Goal: Transaction & Acquisition: Purchase product/service

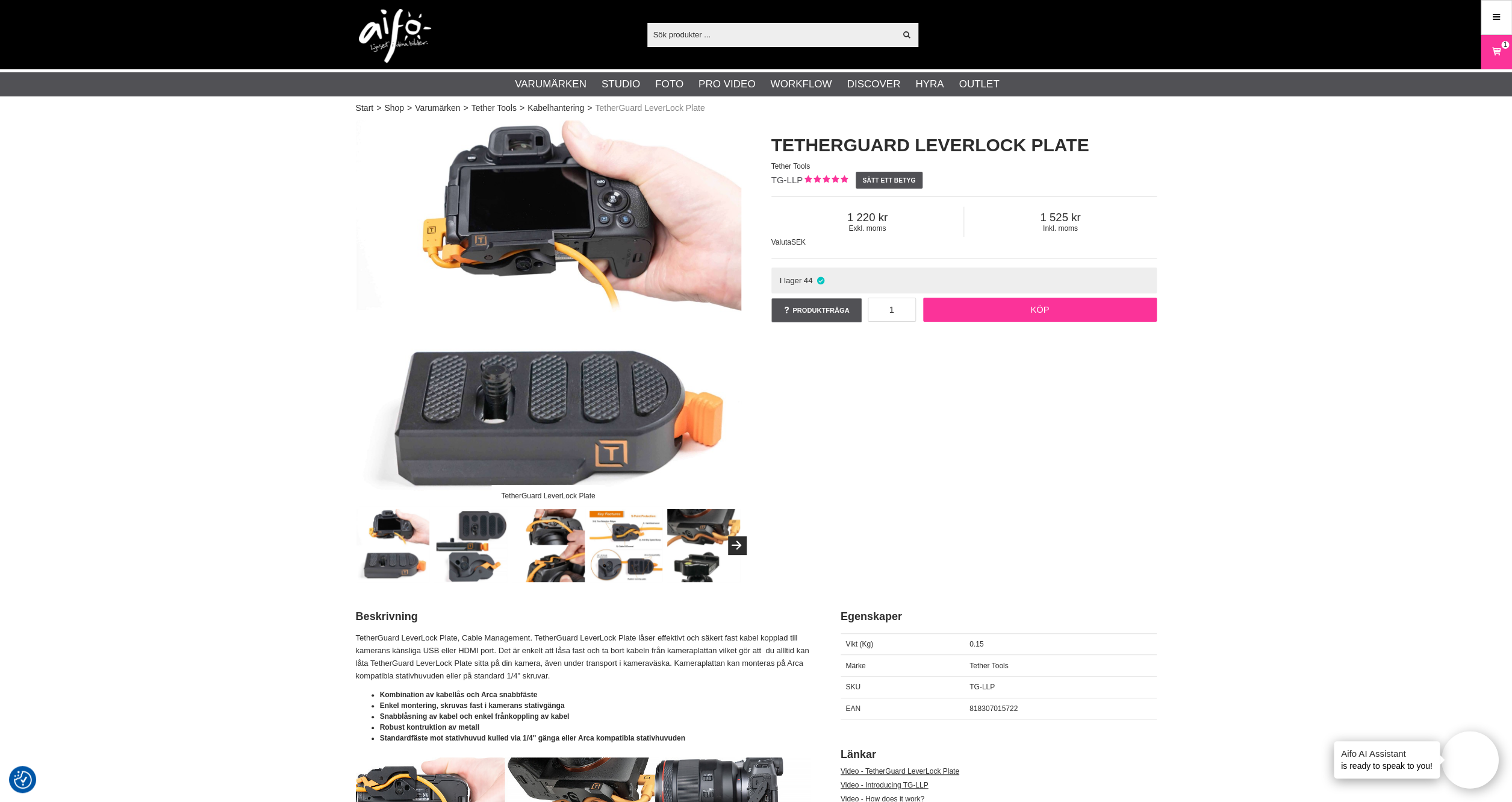
click at [1004, 313] on link "Köp" at bounding box center [1040, 310] width 234 height 24
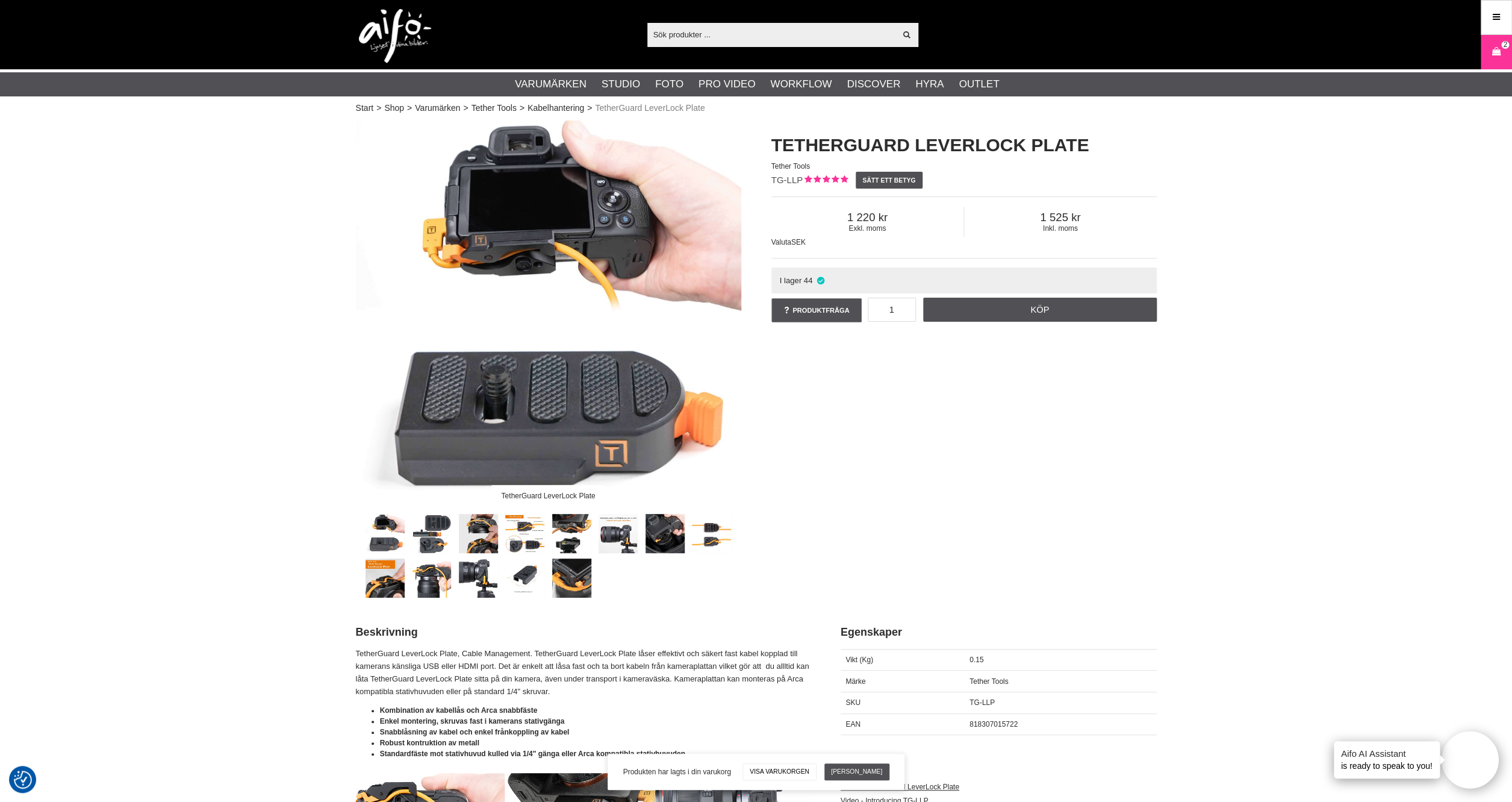
click at [479, 532] on link at bounding box center [478, 533] width 39 height 39
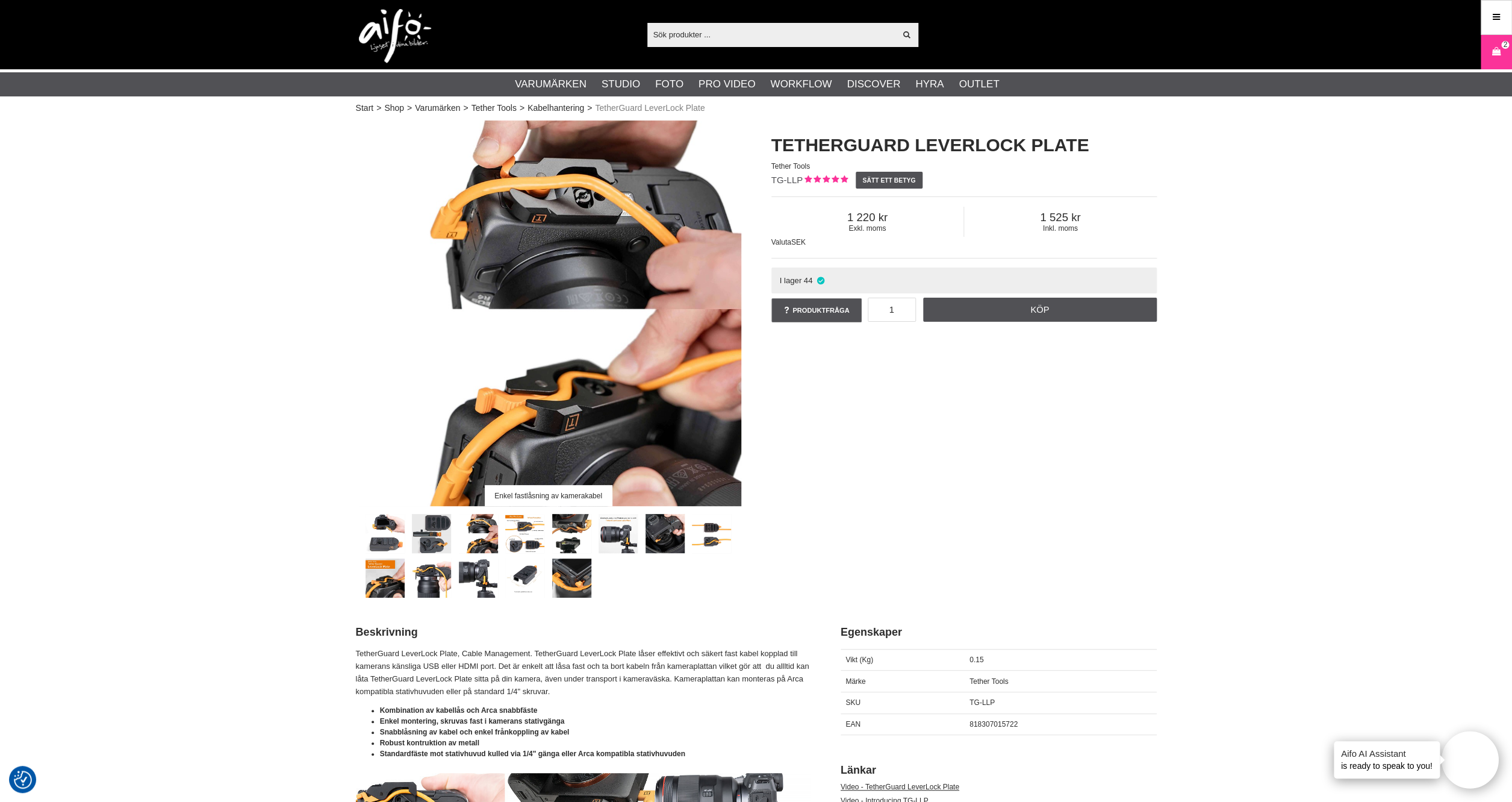
click at [448, 529] on link at bounding box center [432, 533] width 39 height 39
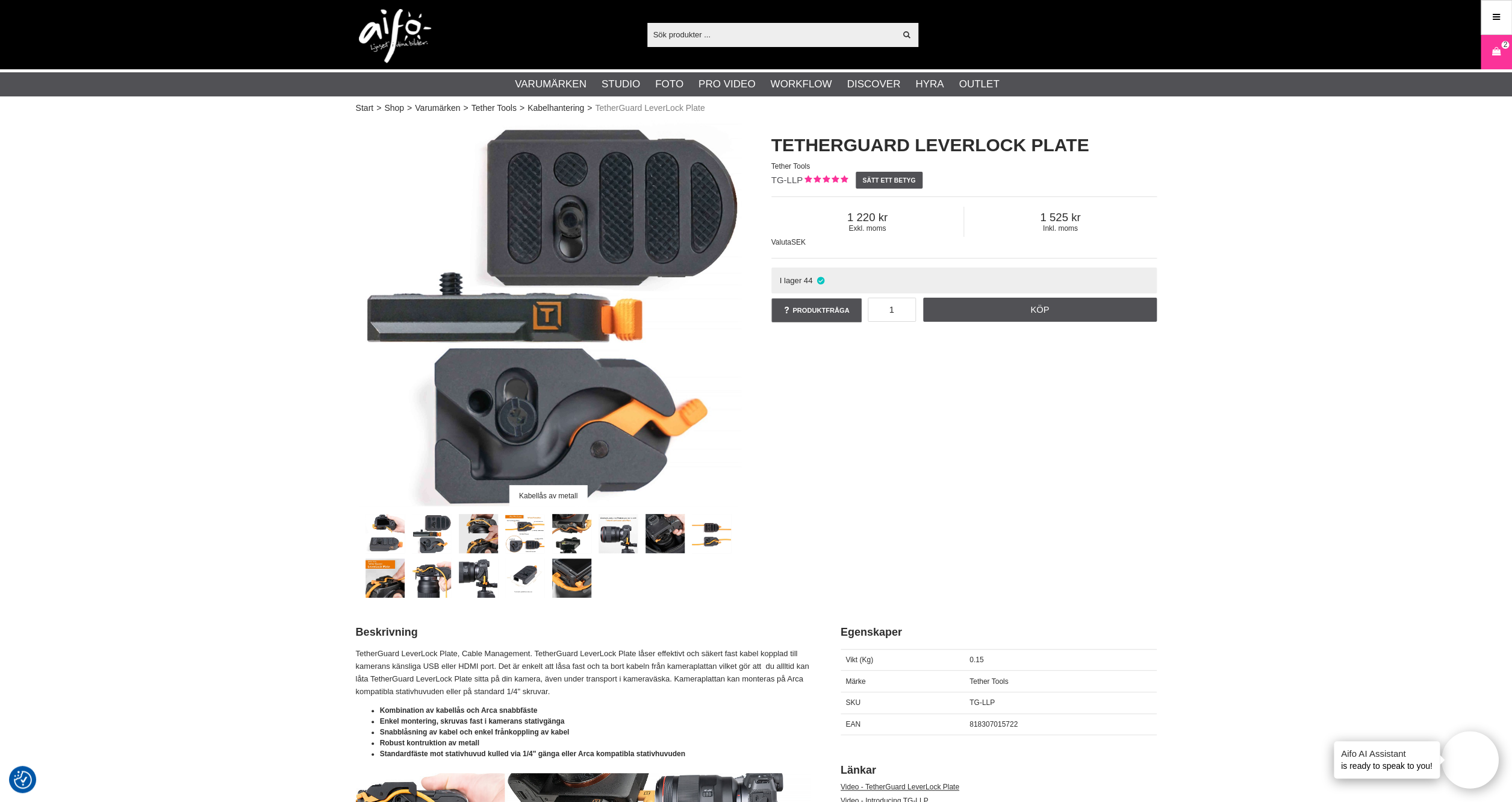
click at [482, 539] on link at bounding box center [478, 533] width 39 height 39
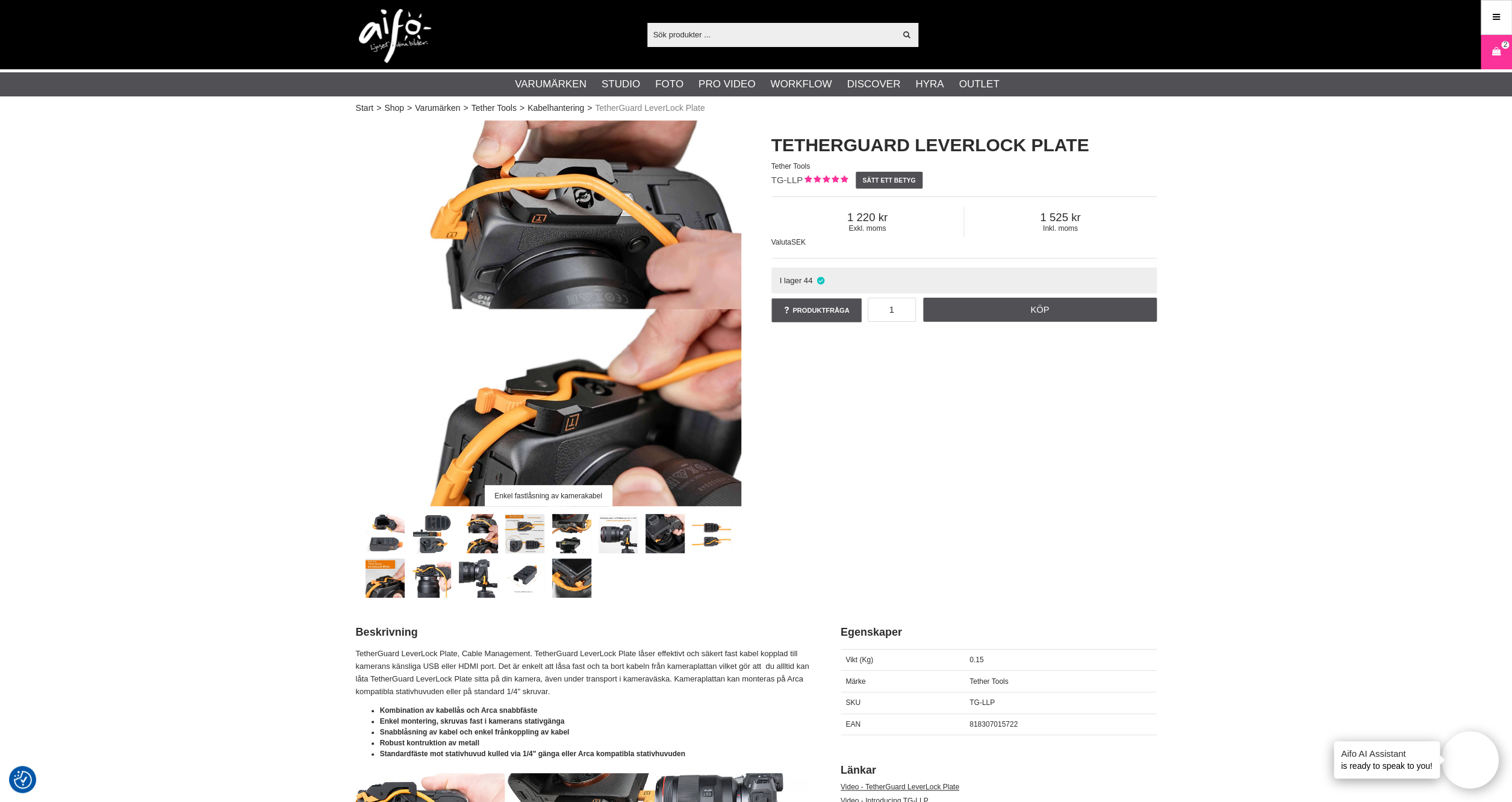
click at [529, 544] on link at bounding box center [525, 533] width 39 height 39
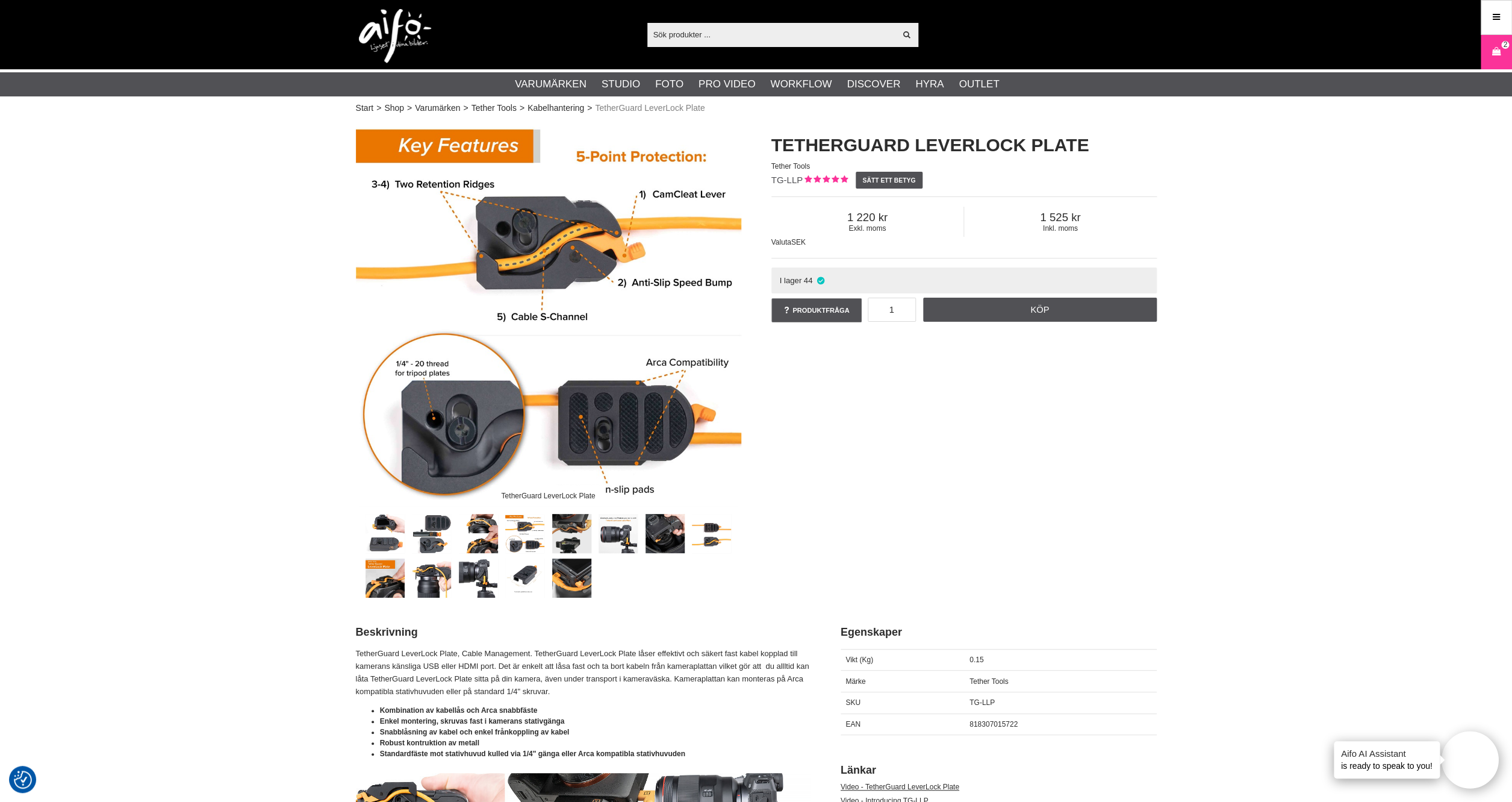
click at [572, 543] on link at bounding box center [572, 533] width 39 height 39
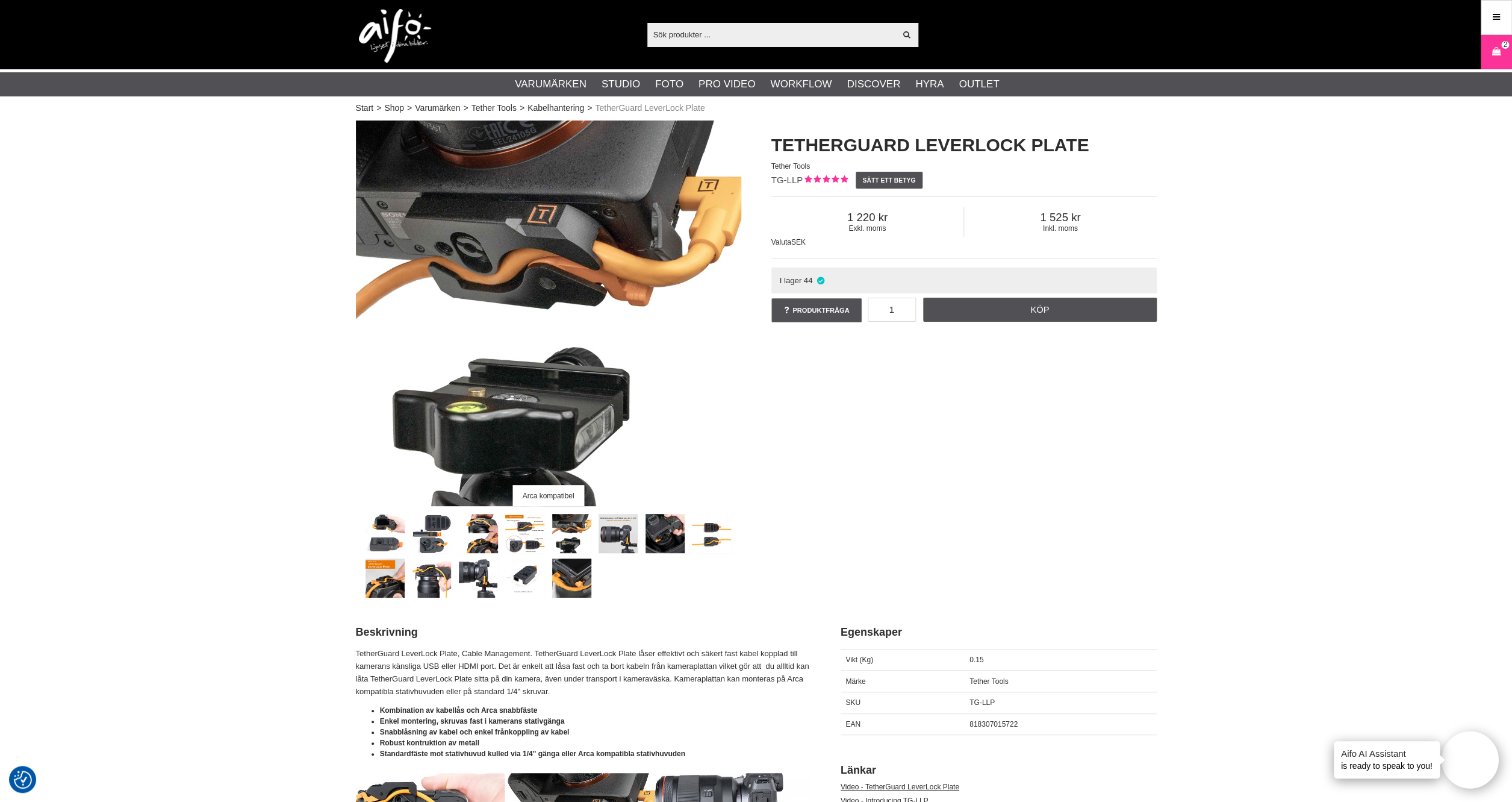
click at [624, 540] on link at bounding box center [618, 533] width 39 height 39
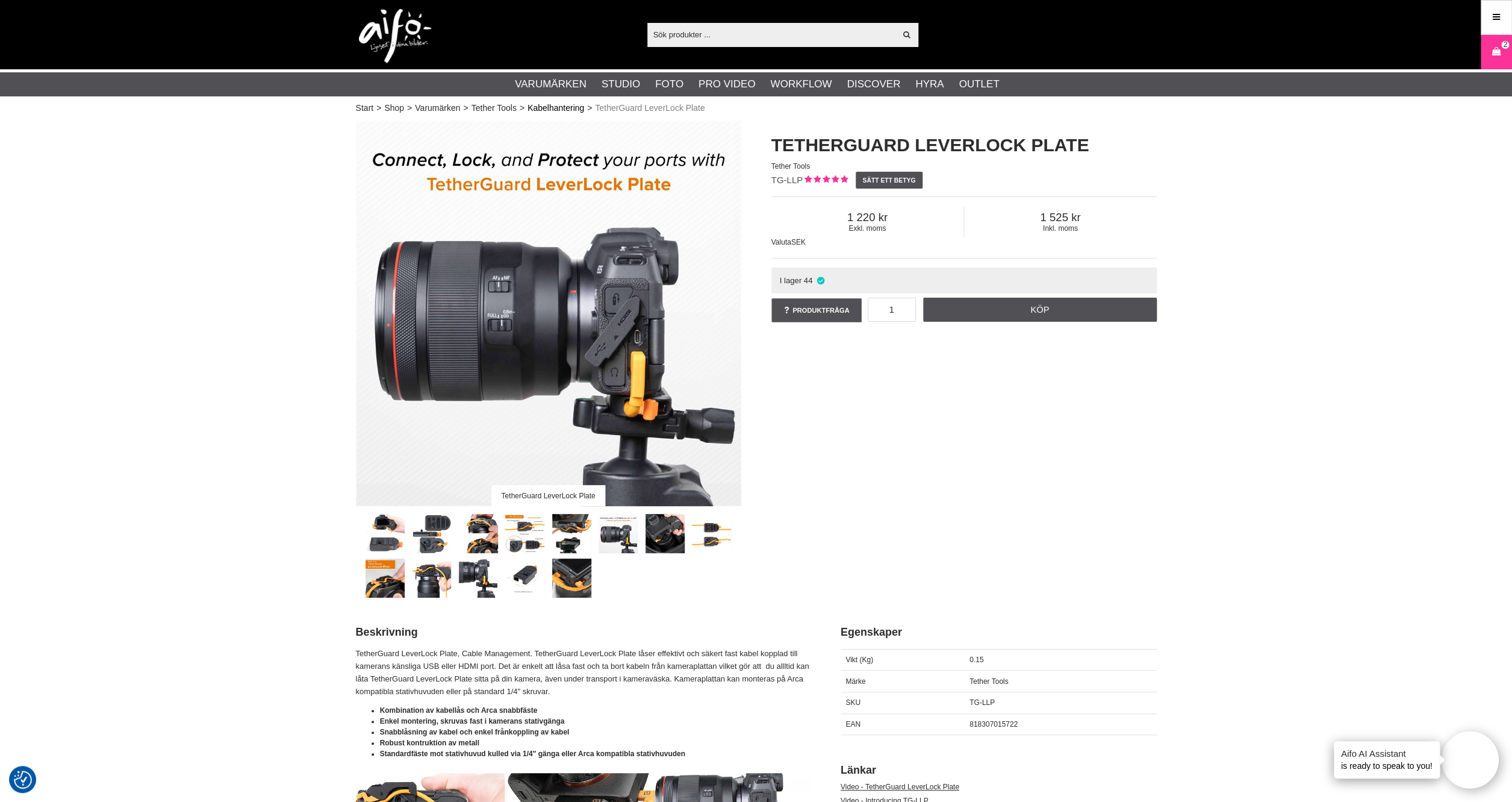
click at [560, 109] on link "Kabelhantering" at bounding box center [556, 108] width 57 height 13
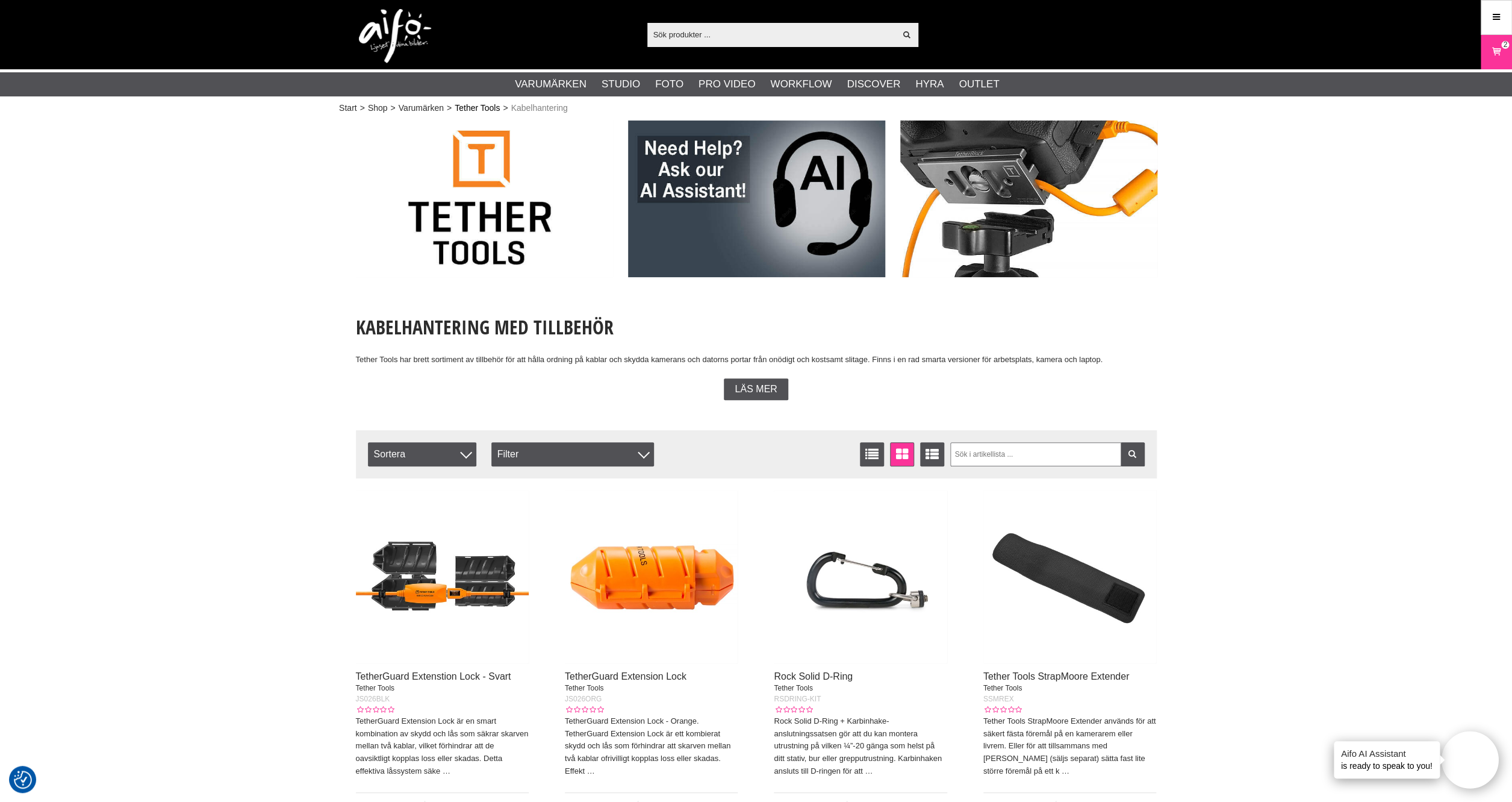
click at [471, 110] on link "Tether Tools" at bounding box center [477, 108] width 45 height 13
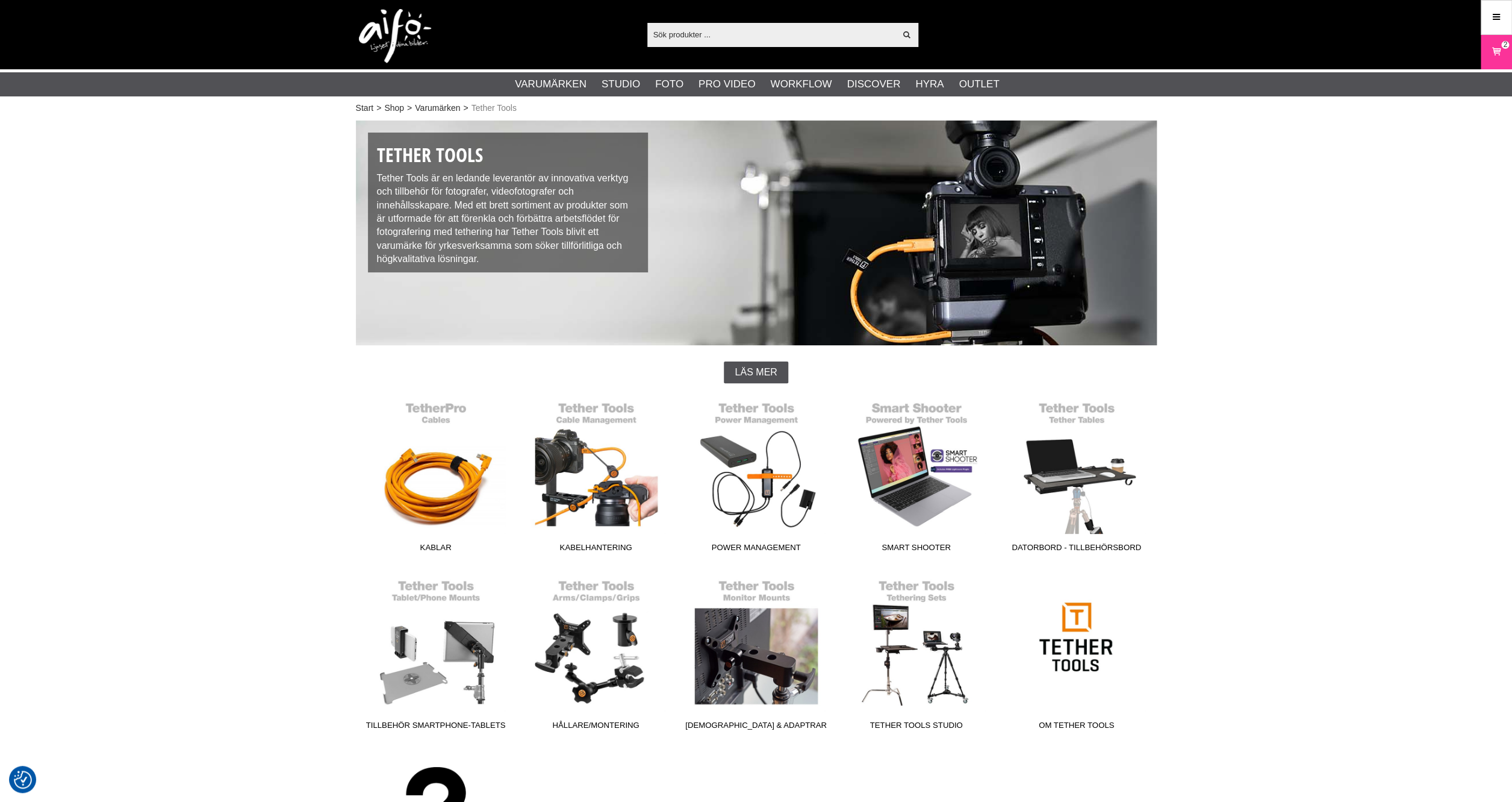
checkbox input "true"
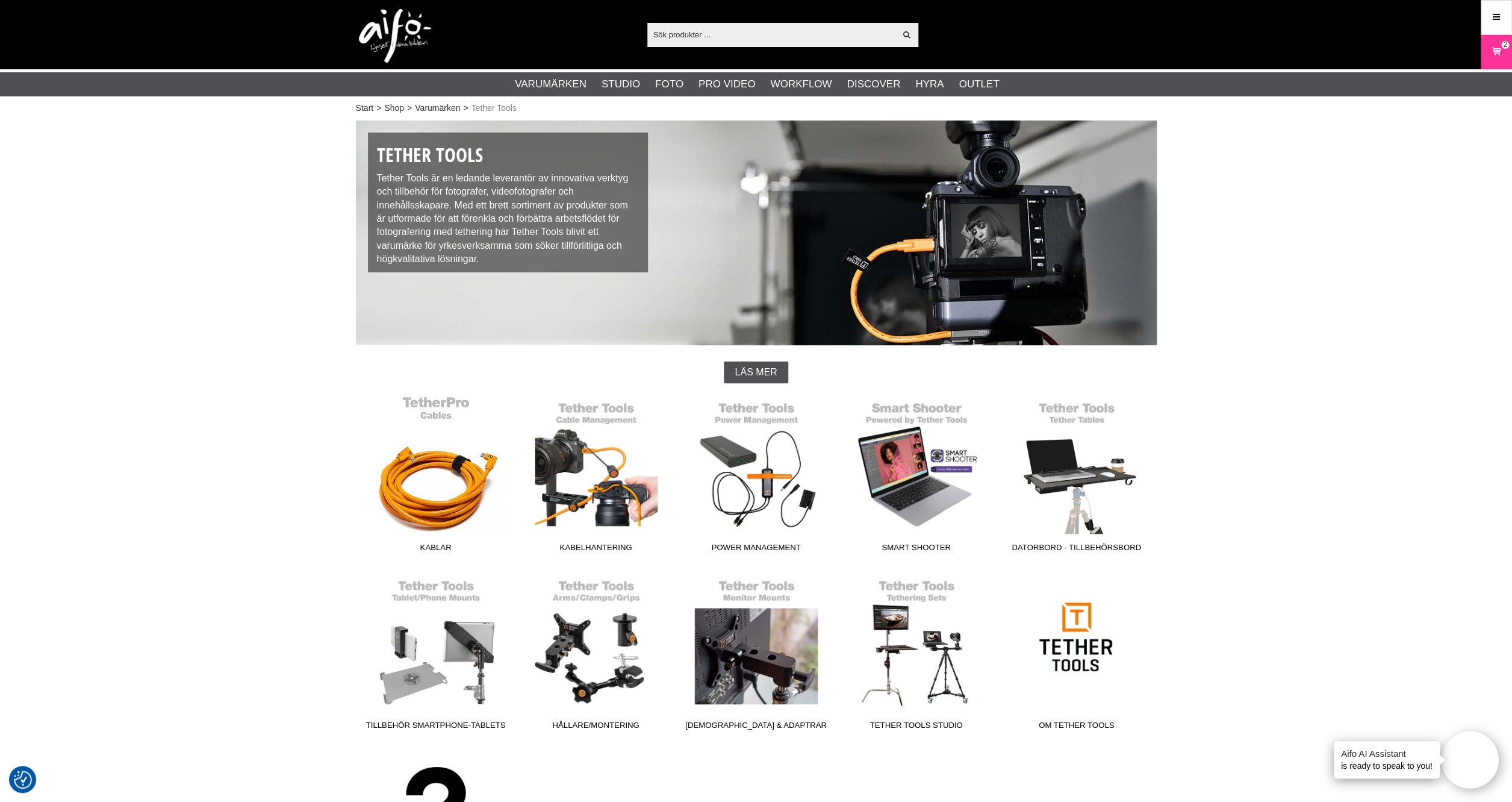
click at [429, 509] on link "Kablar" at bounding box center [435, 476] width 161 height 163
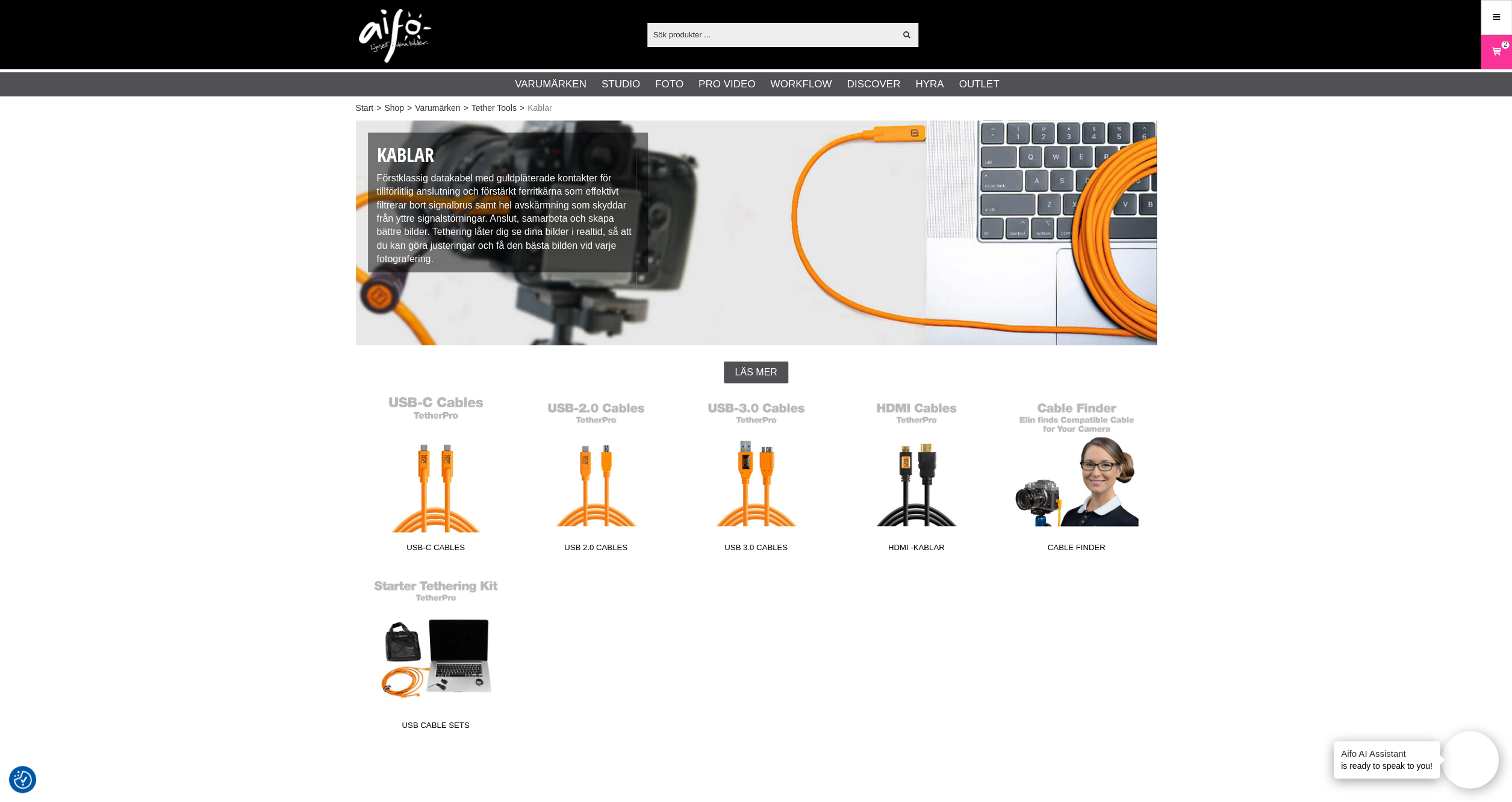
click at [456, 473] on link "USB-C Cables" at bounding box center [435, 476] width 161 height 163
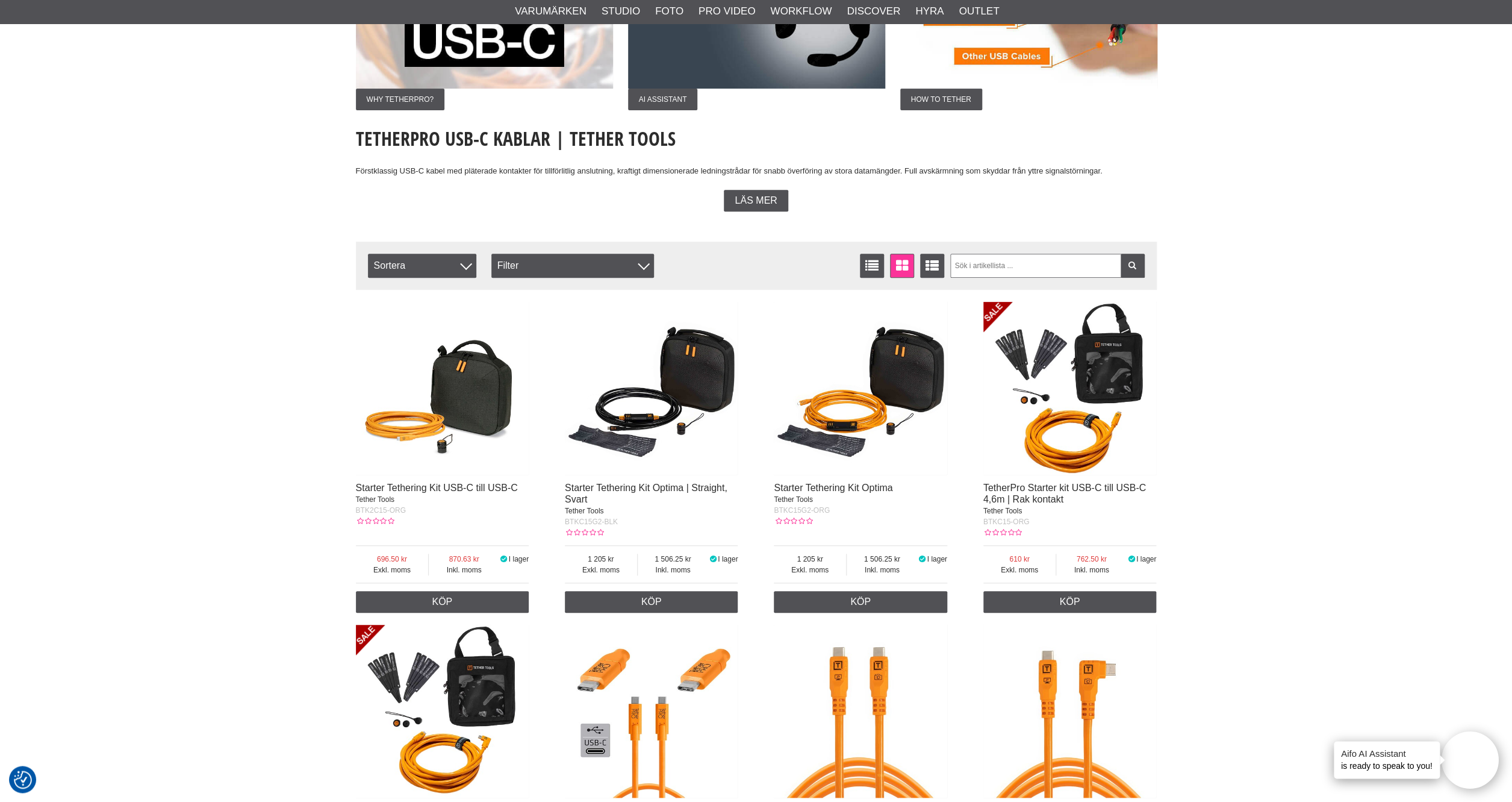
scroll to position [189, 0]
click at [484, 407] on img at bounding box center [442, 388] width 173 height 173
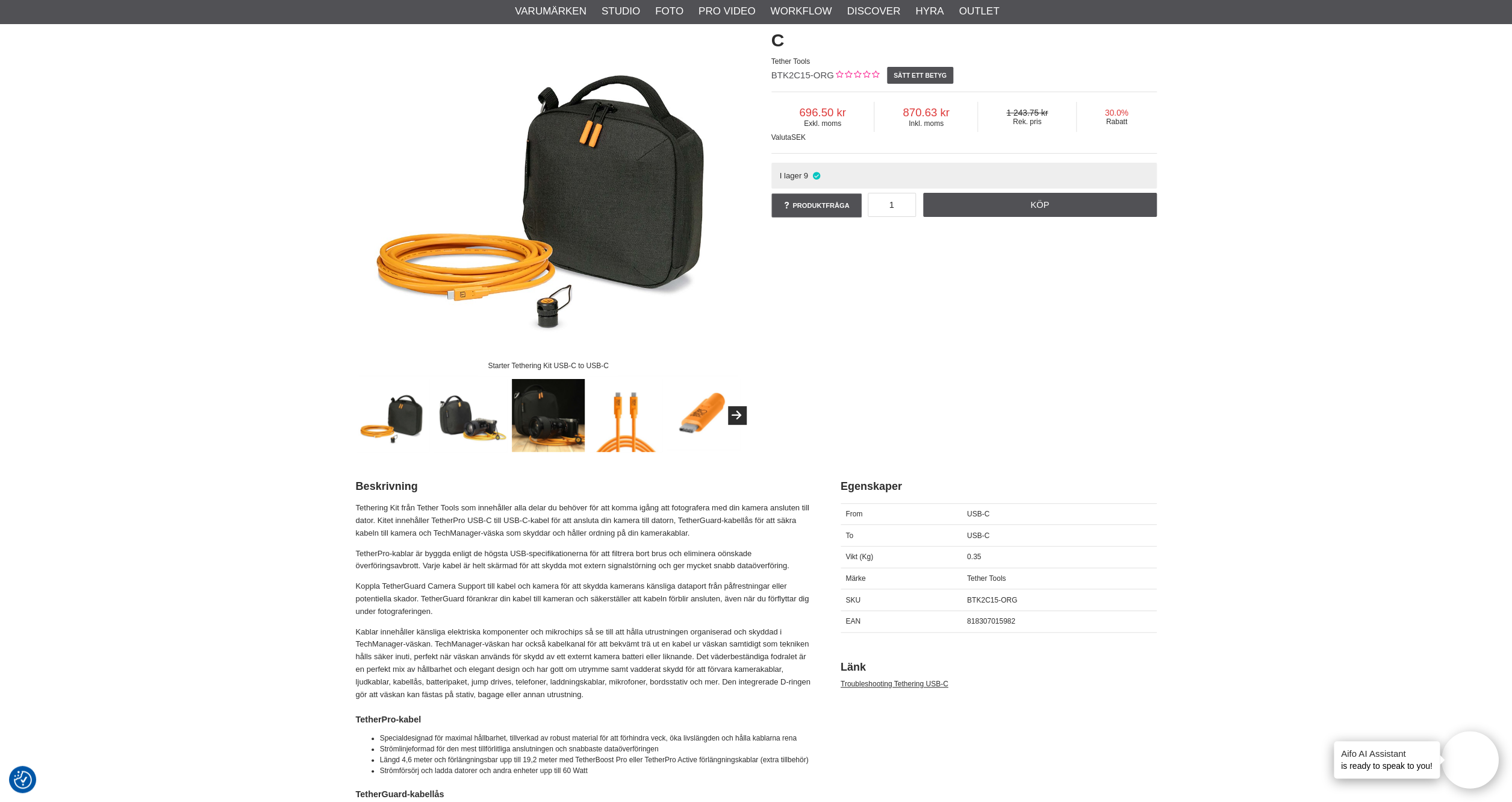
scroll to position [132, 0]
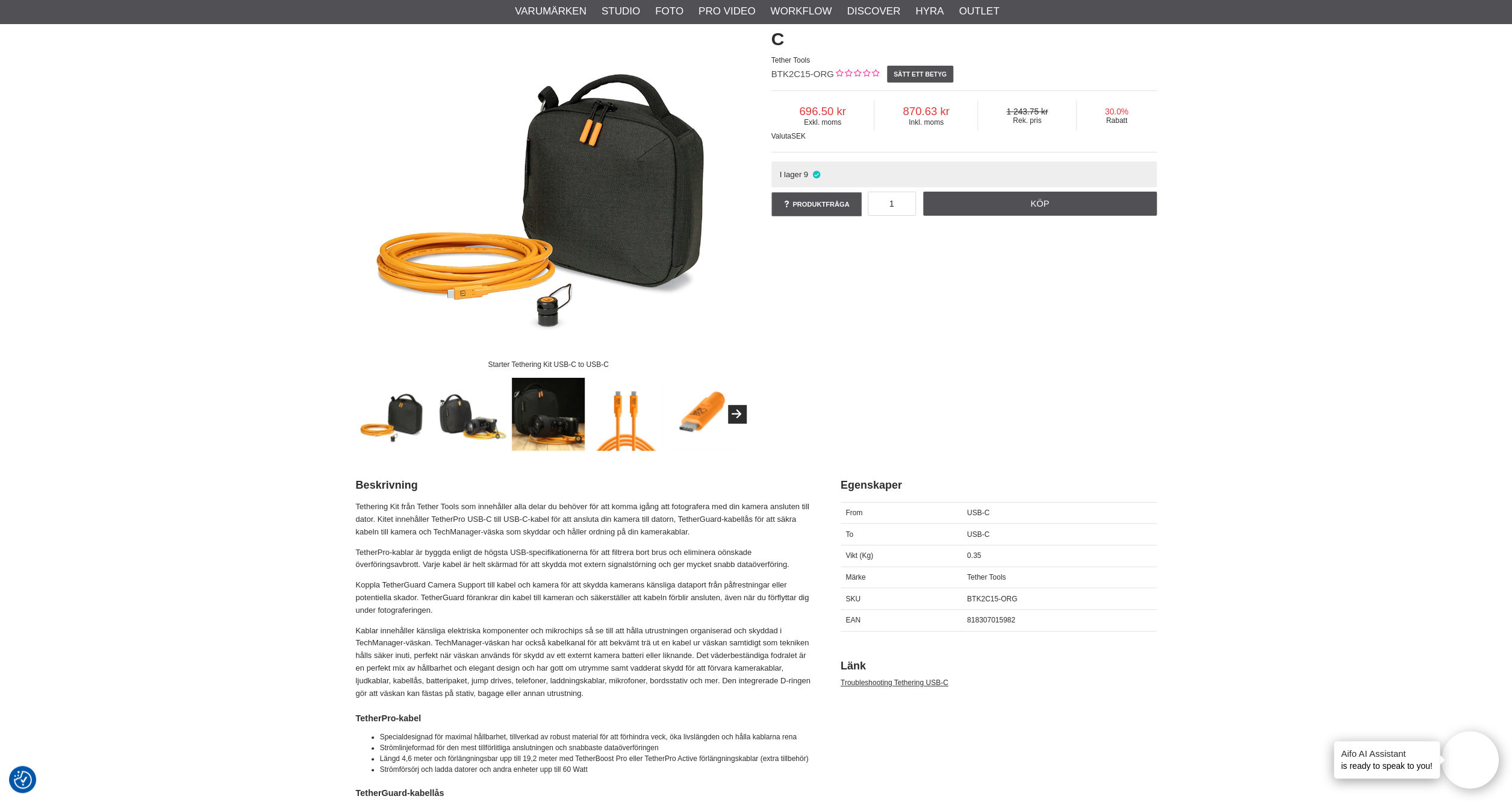
click at [467, 416] on img at bounding box center [471, 414] width 73 height 73
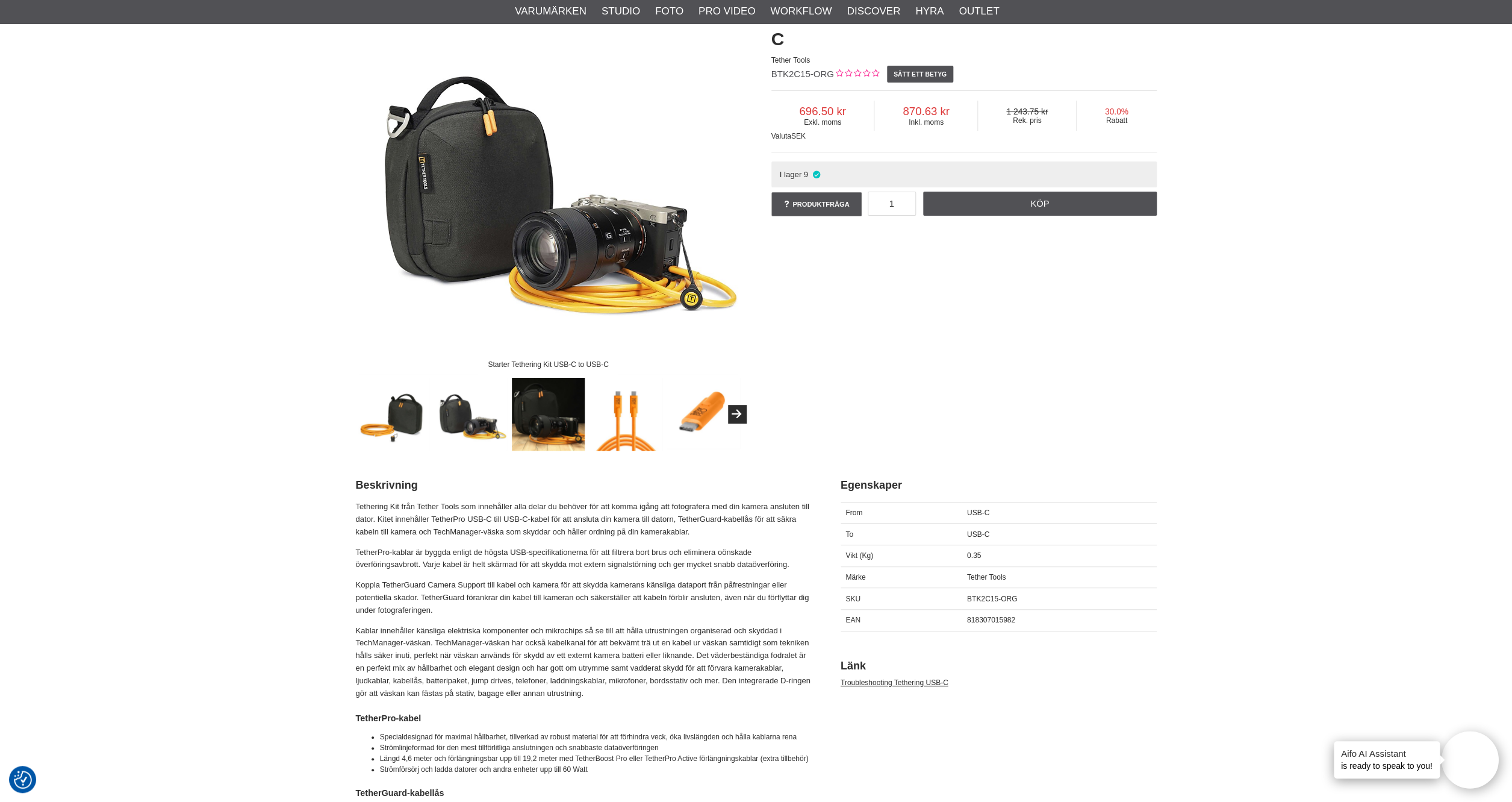
click at [546, 410] on img at bounding box center [549, 414] width 73 height 73
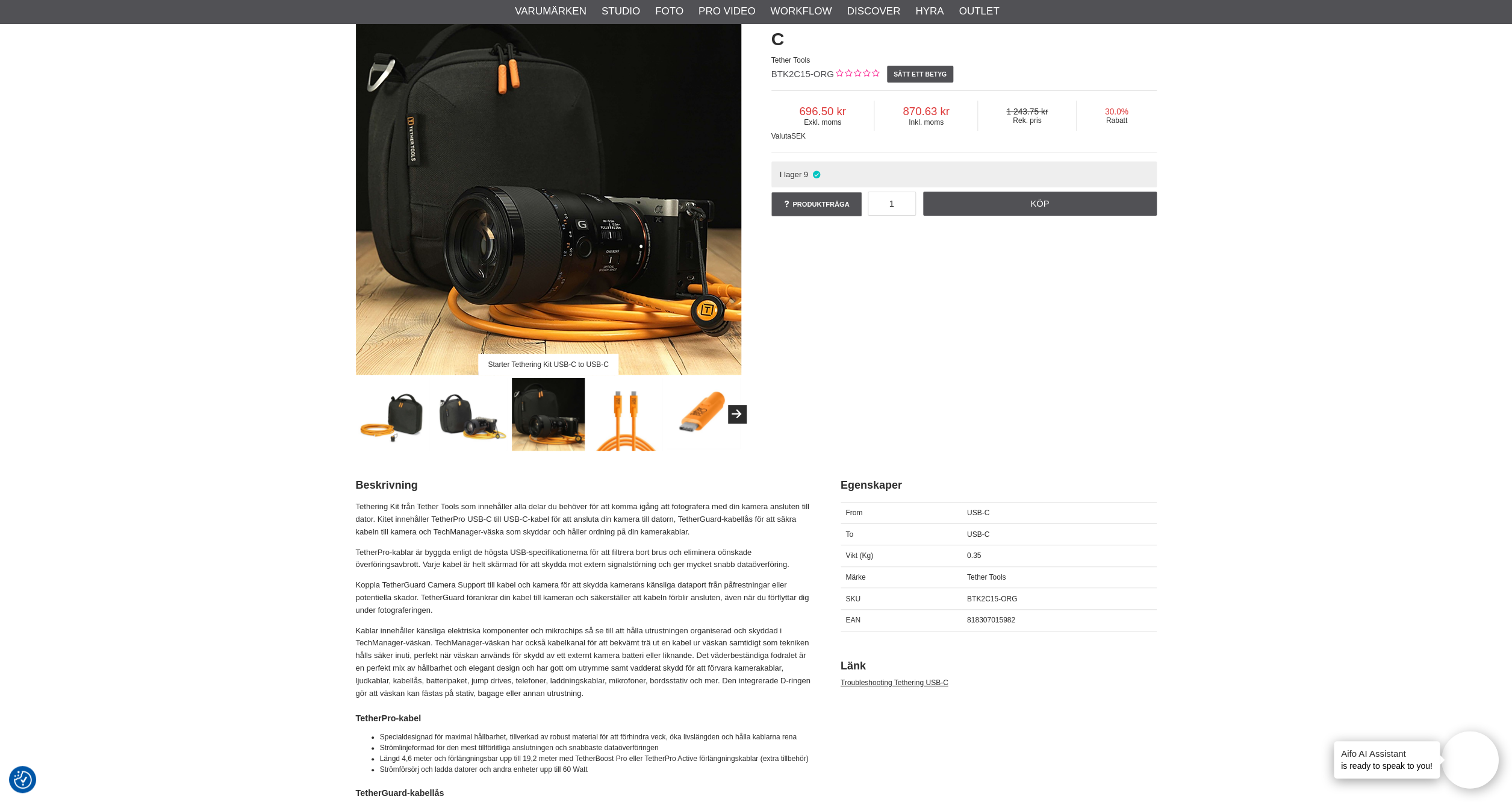
click at [629, 421] on img at bounding box center [626, 414] width 73 height 73
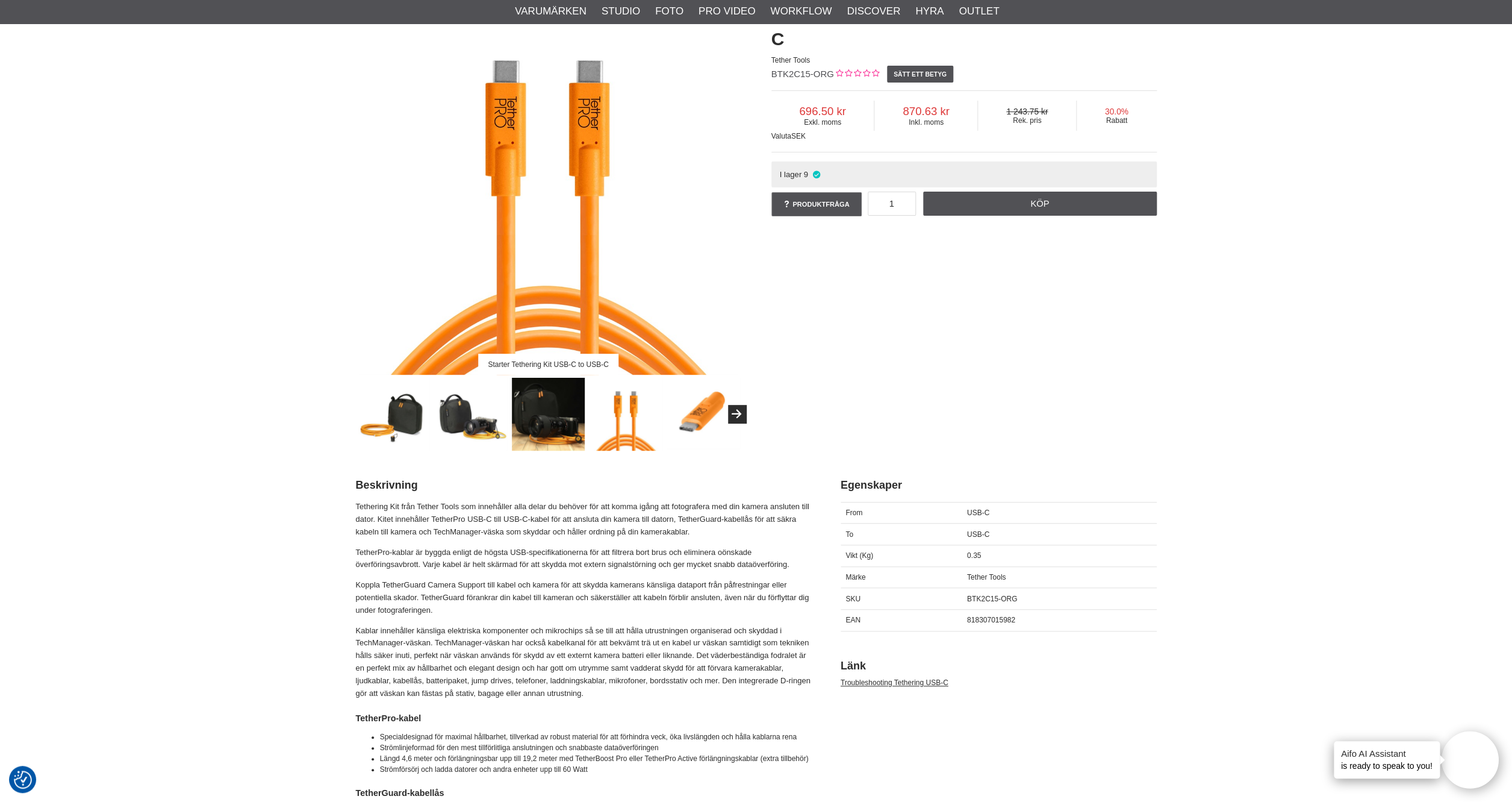
click at [729, 424] on img at bounding box center [704, 414] width 73 height 71
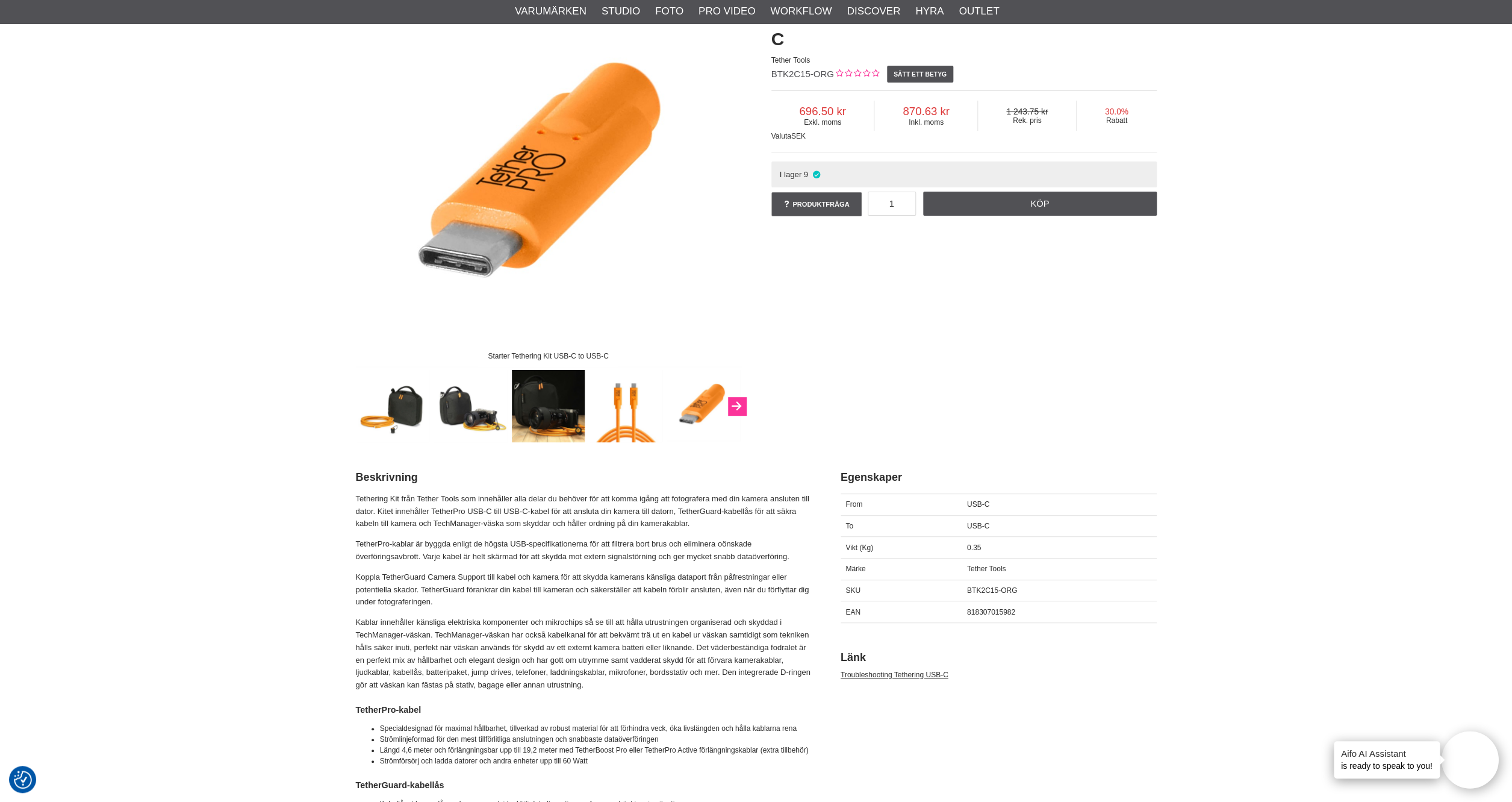
click at [738, 405] on button "Next" at bounding box center [737, 406] width 18 height 18
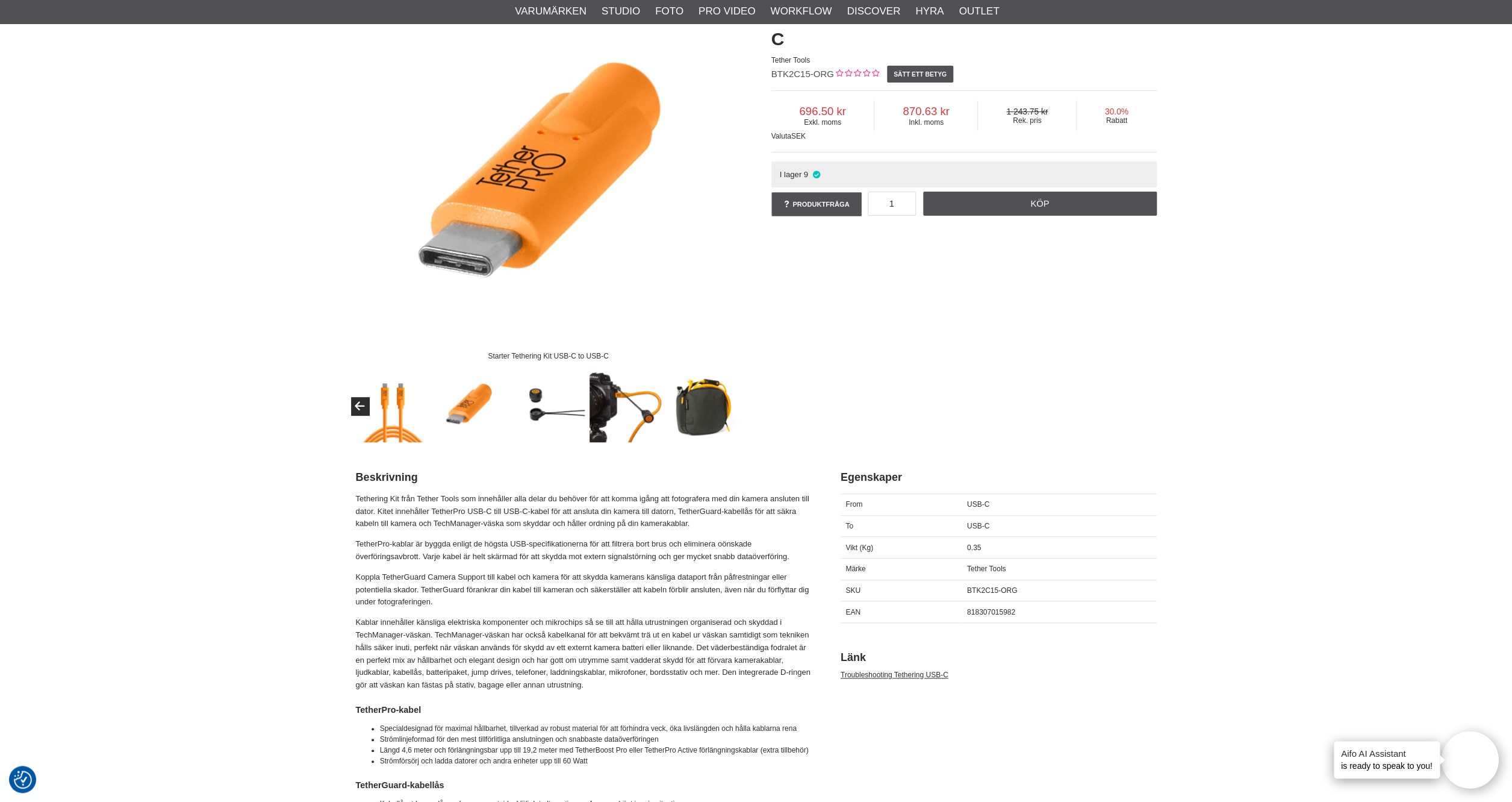
click at [572, 420] on img at bounding box center [549, 407] width 73 height 73
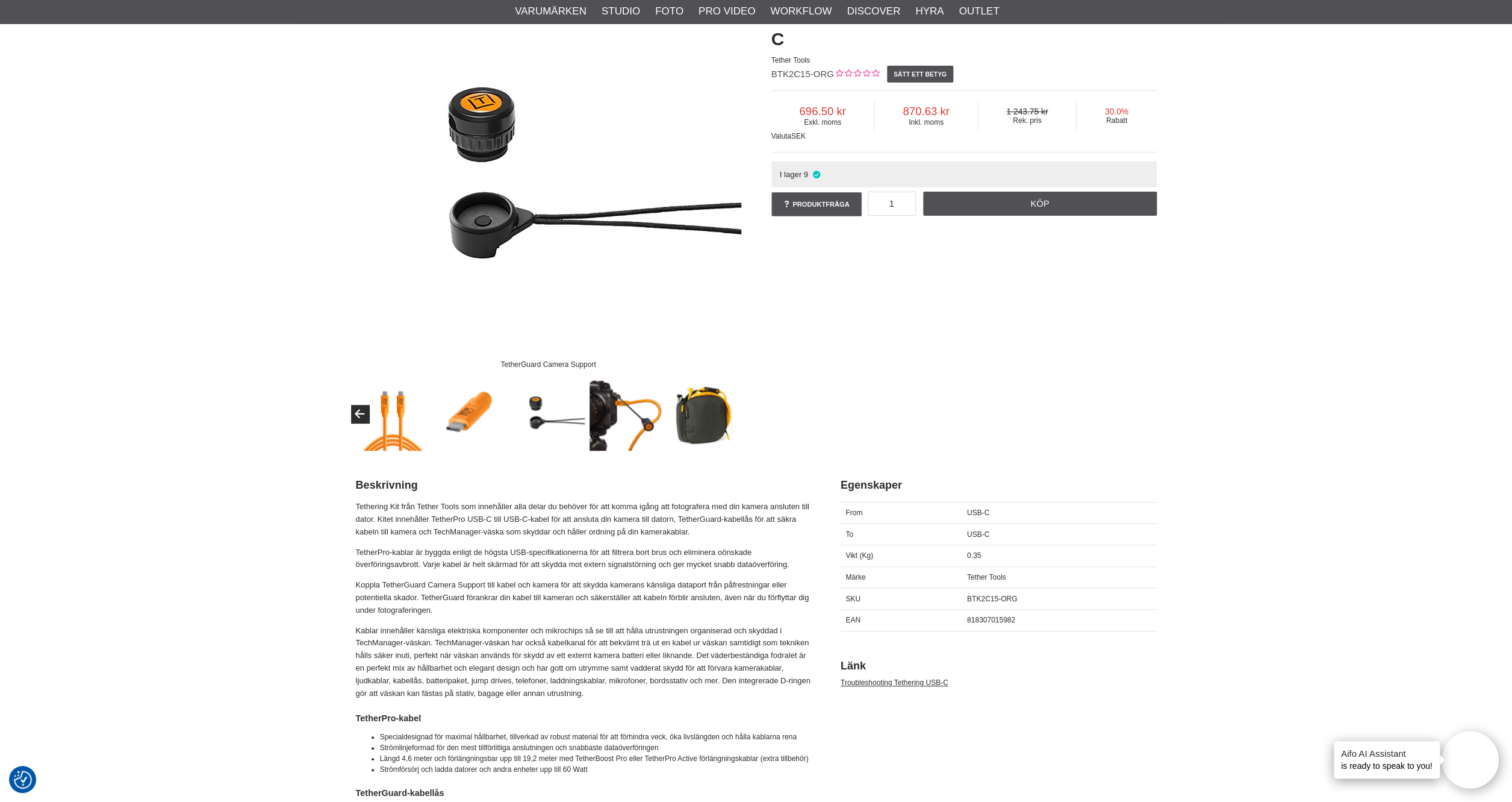
click at [606, 413] on img at bounding box center [626, 414] width 73 height 73
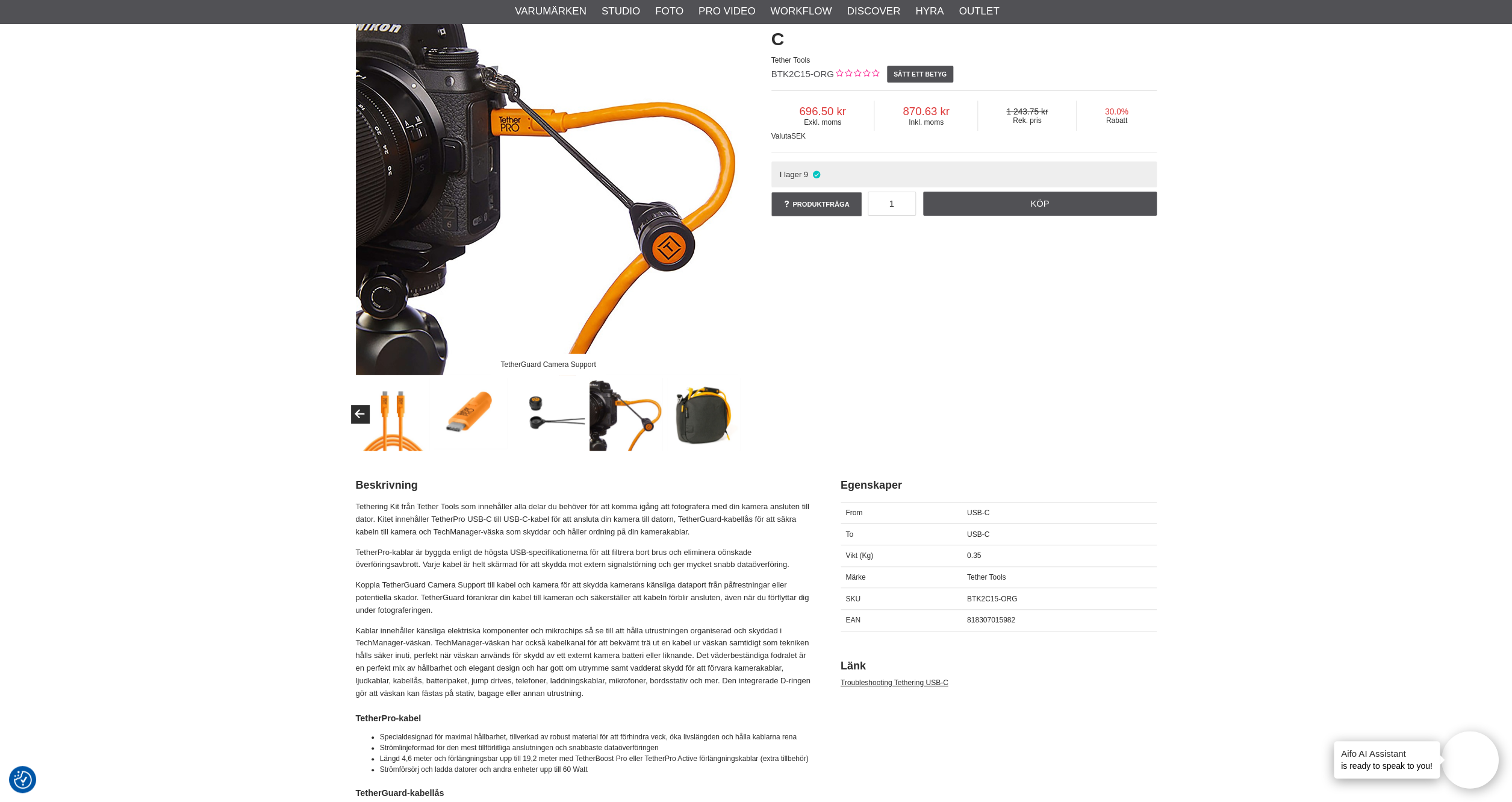
click at [686, 420] on img at bounding box center [704, 414] width 73 height 73
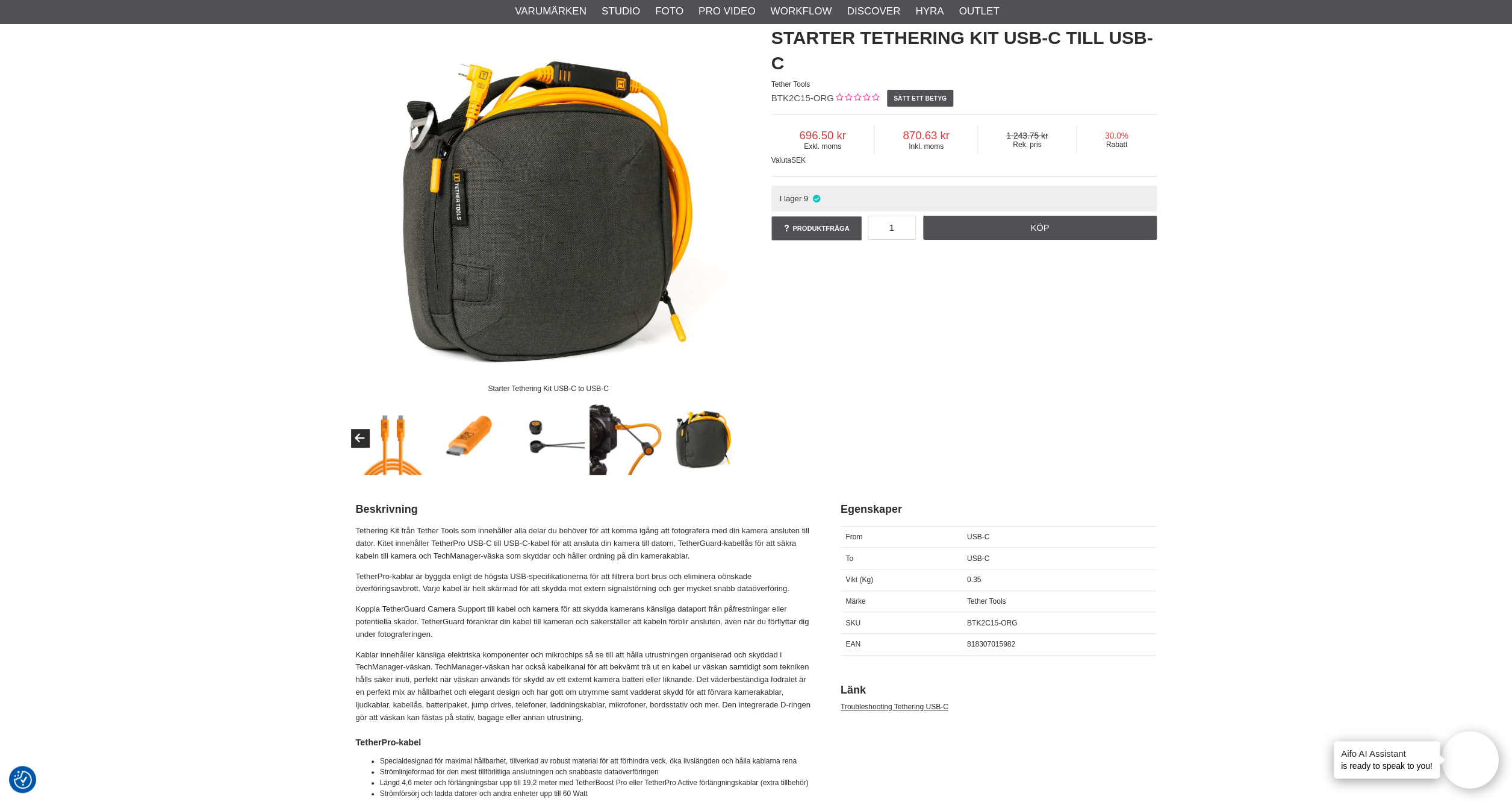
scroll to position [0, 0]
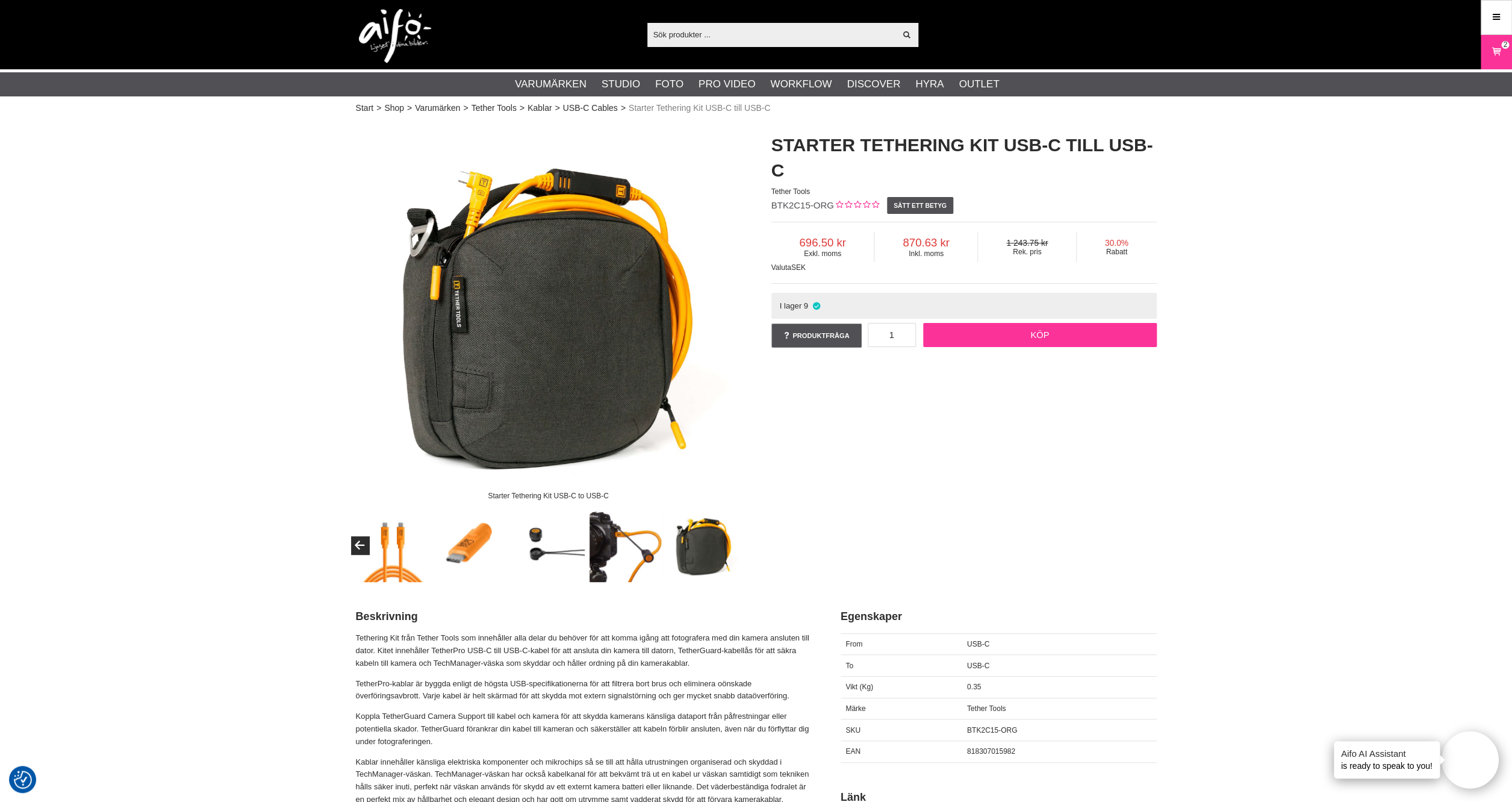
click at [990, 342] on link "Köp" at bounding box center [1040, 335] width 234 height 24
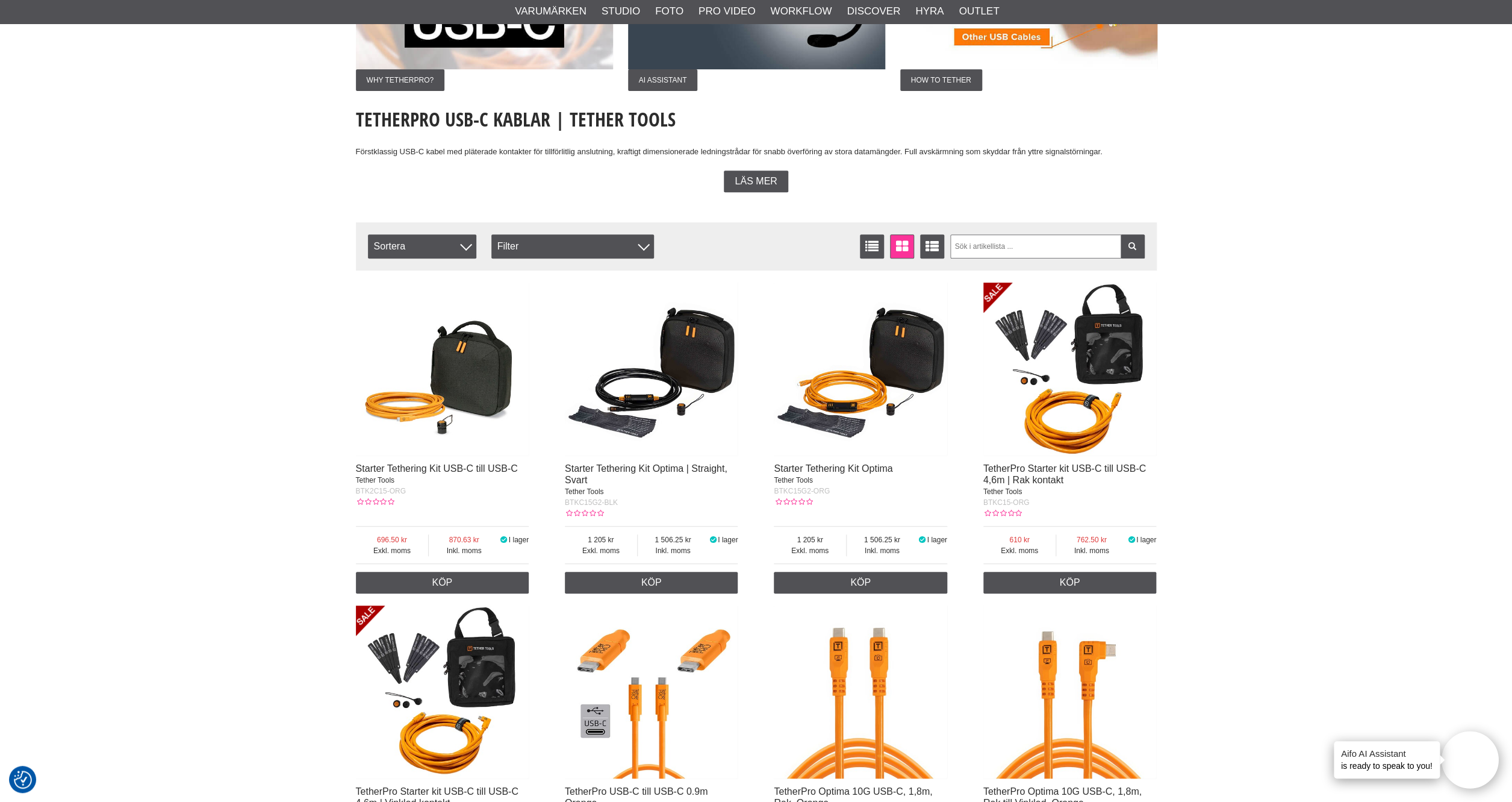
scroll to position [210, 0]
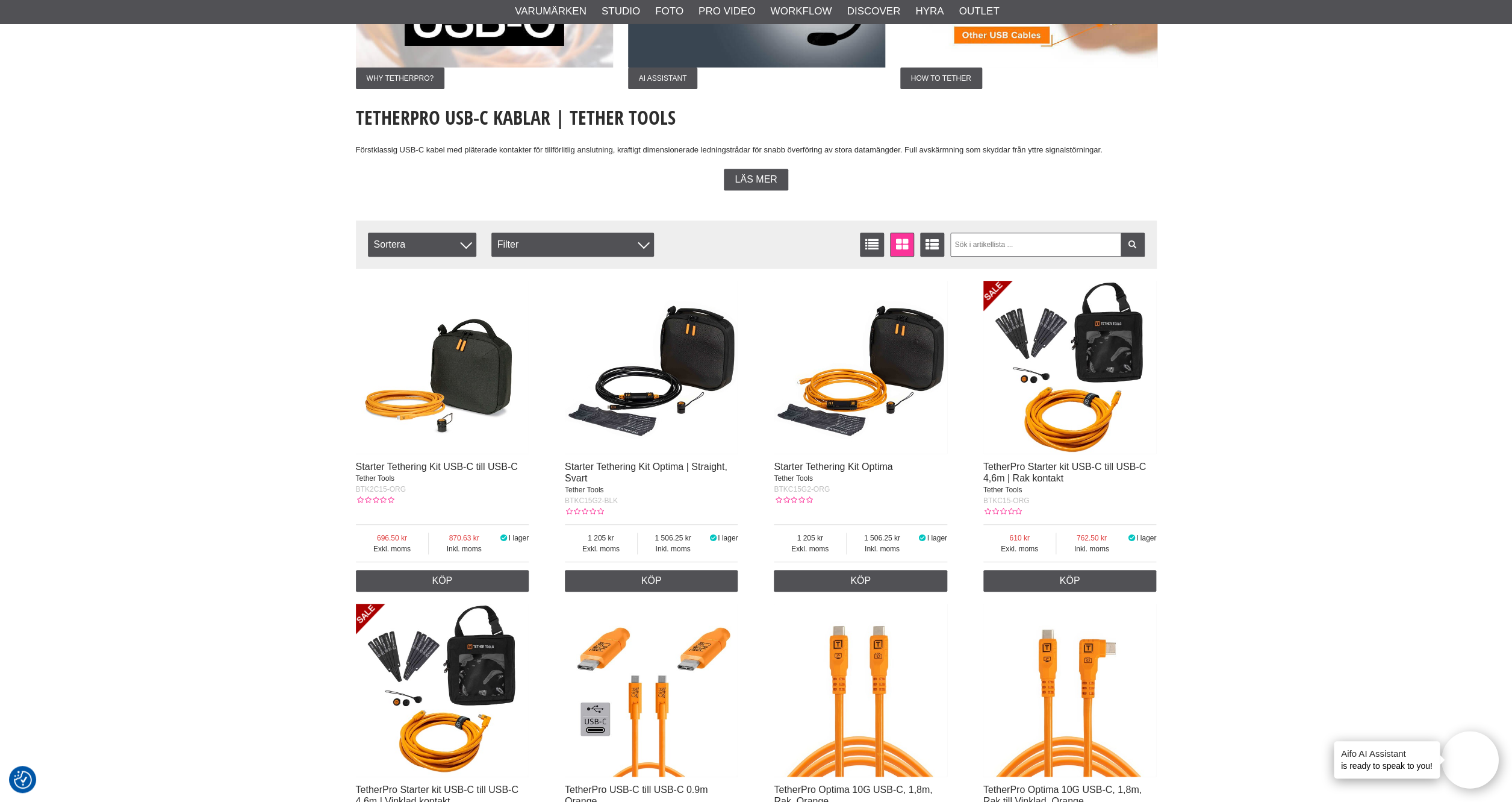
click at [709, 343] on img at bounding box center [652, 367] width 173 height 173
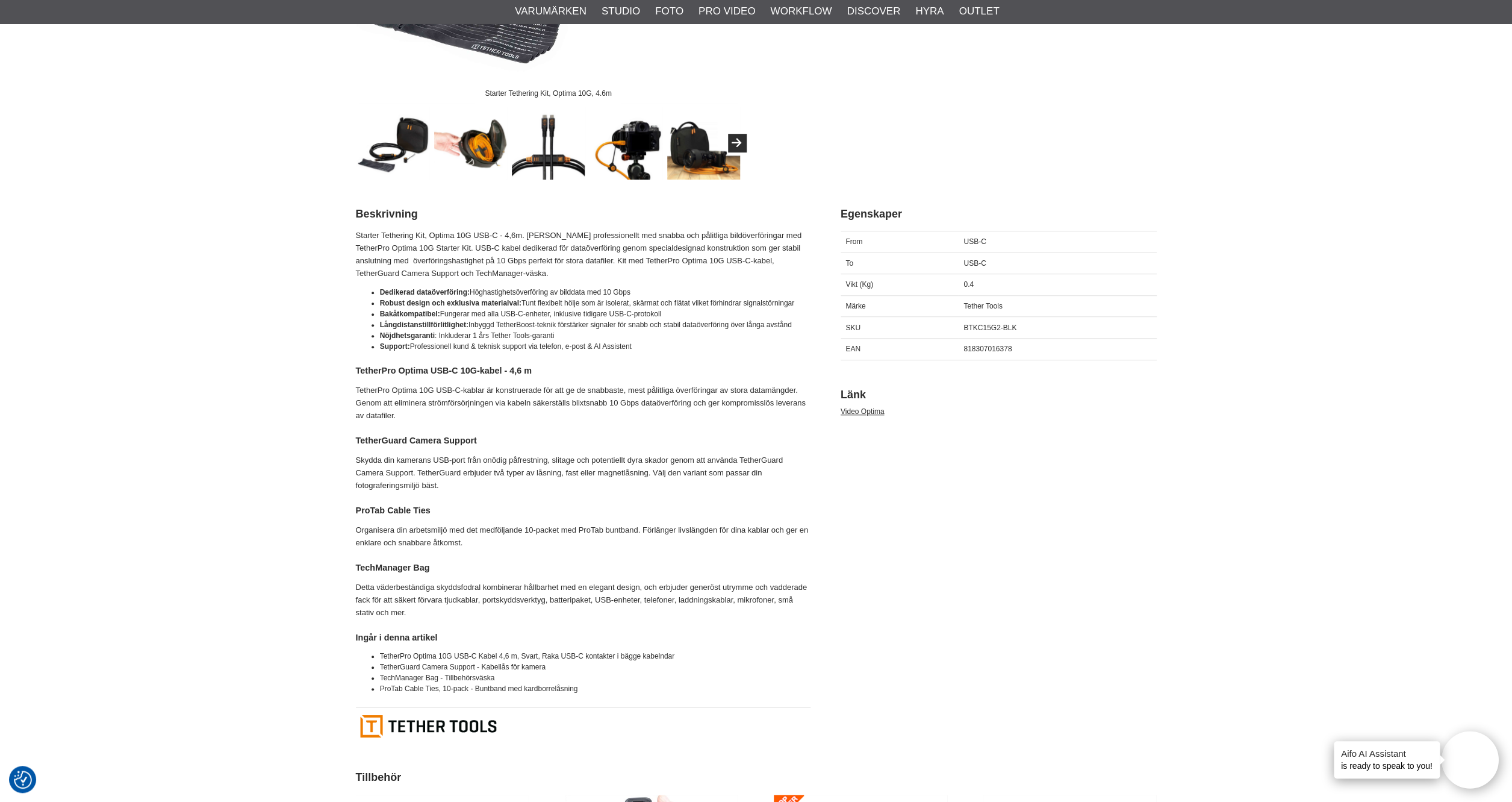
scroll to position [403, 0]
click at [740, 143] on button "Next" at bounding box center [737, 141] width 18 height 18
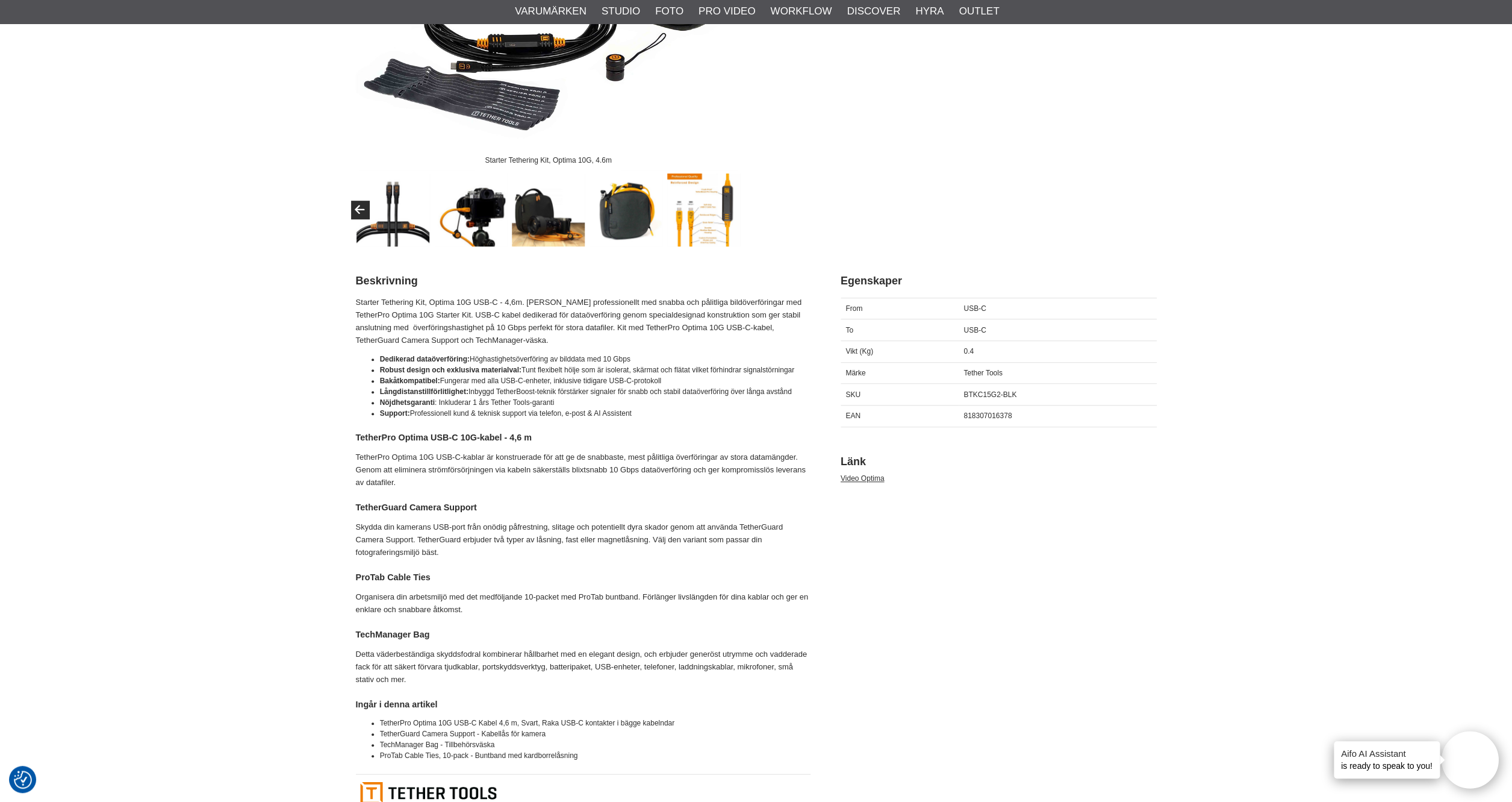
scroll to position [331, 0]
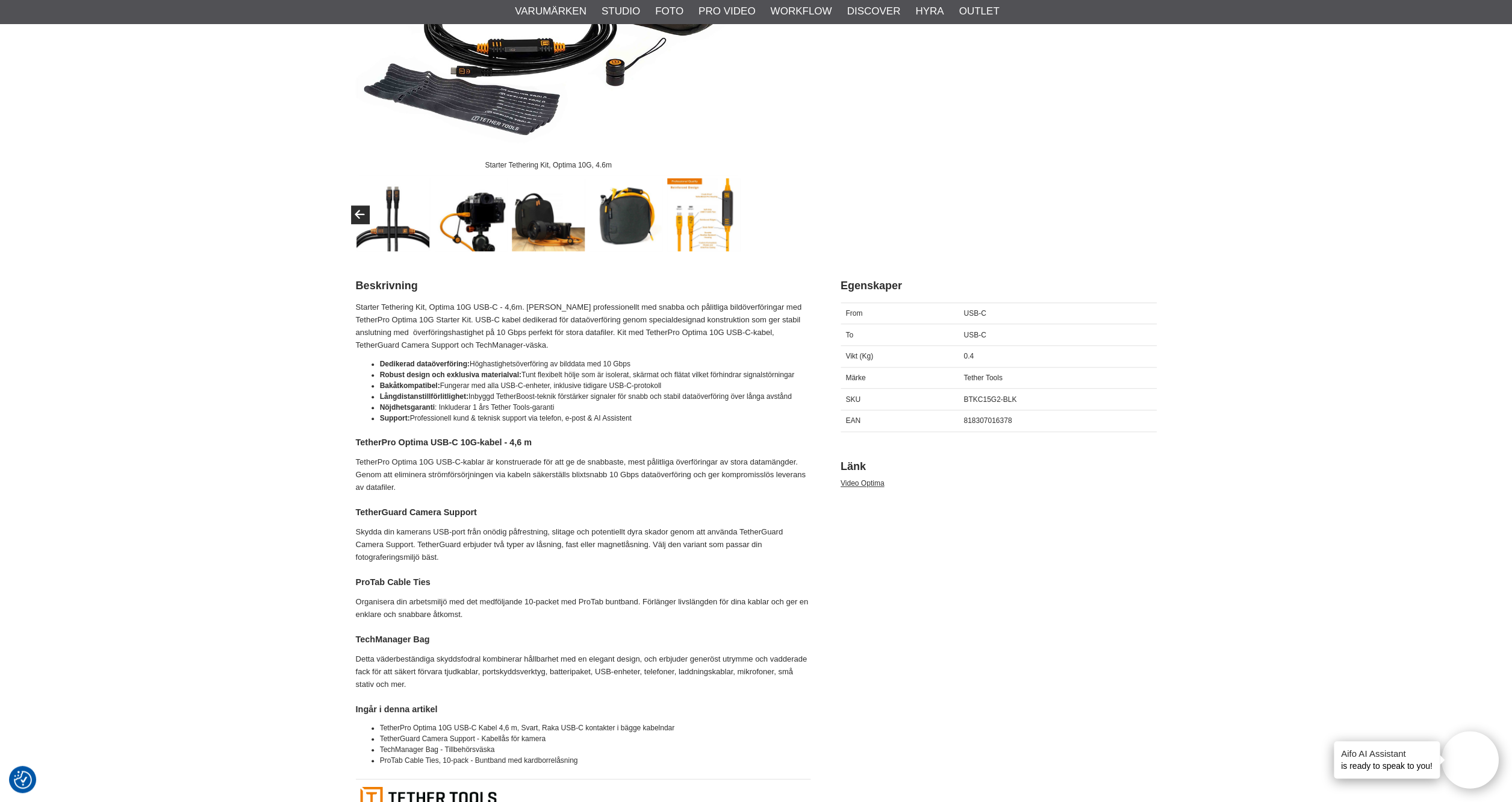
click at [684, 223] on img at bounding box center [704, 214] width 73 height 73
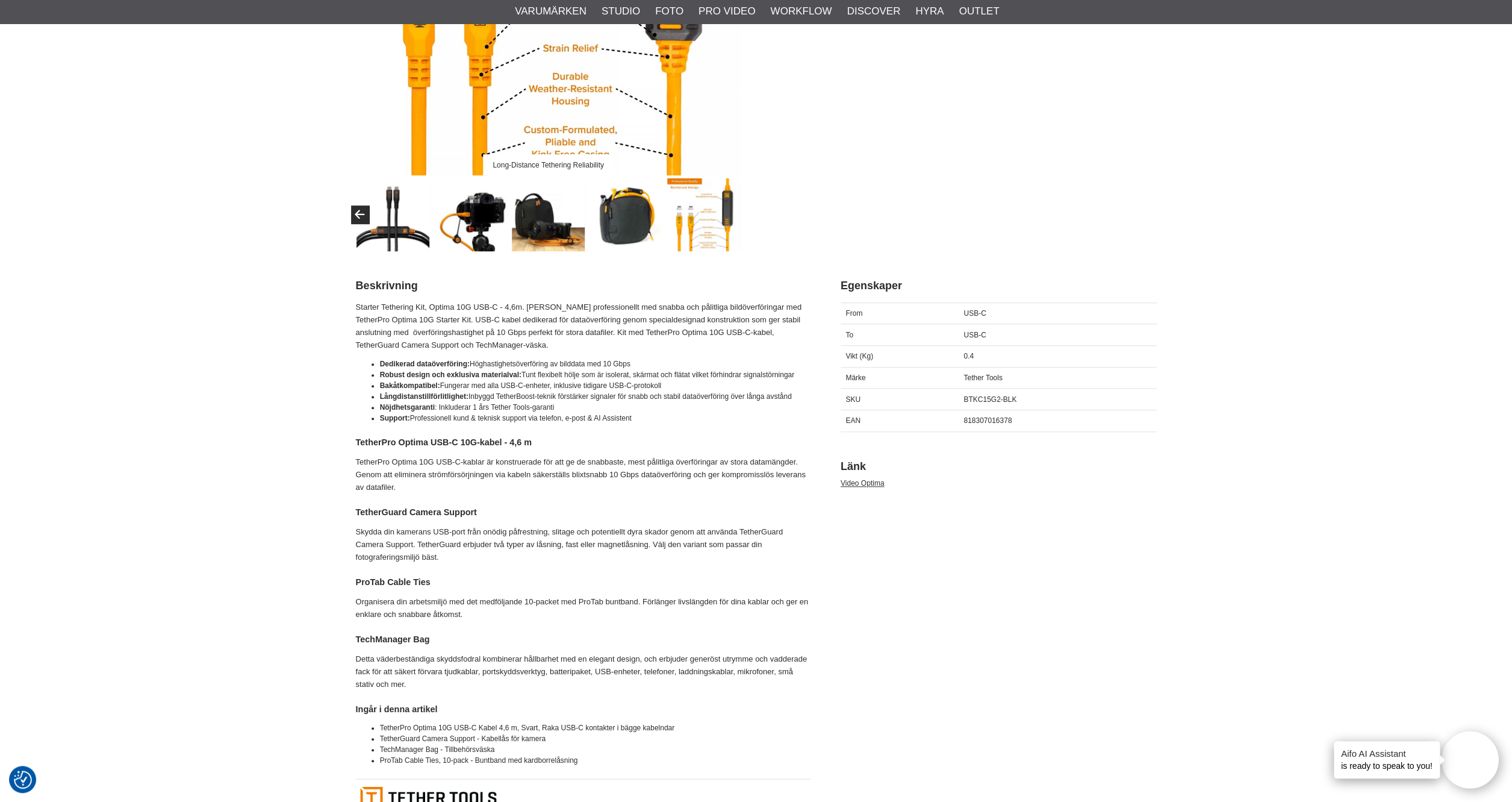
click at [626, 217] on img at bounding box center [626, 214] width 73 height 73
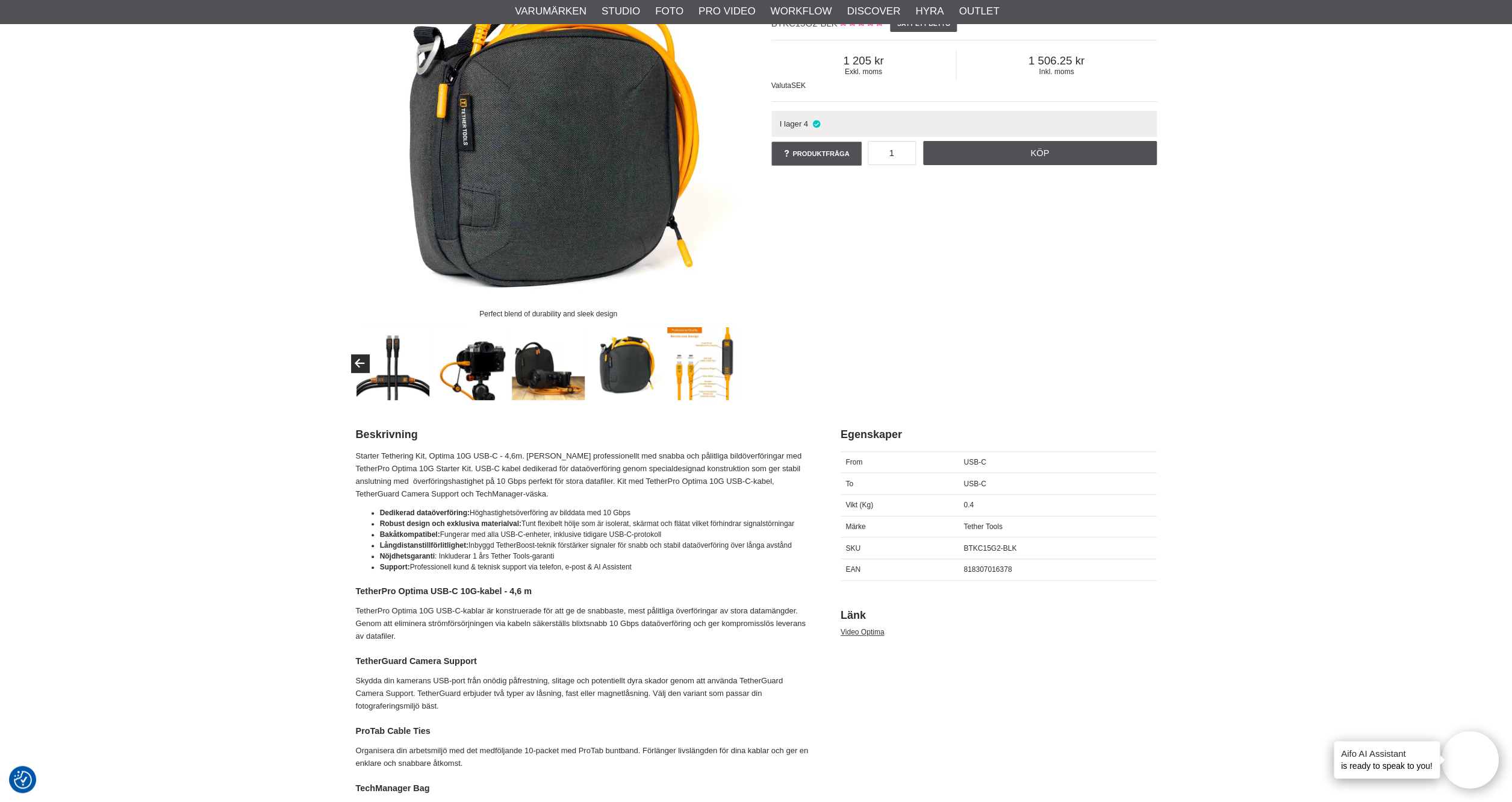
scroll to position [172, 0]
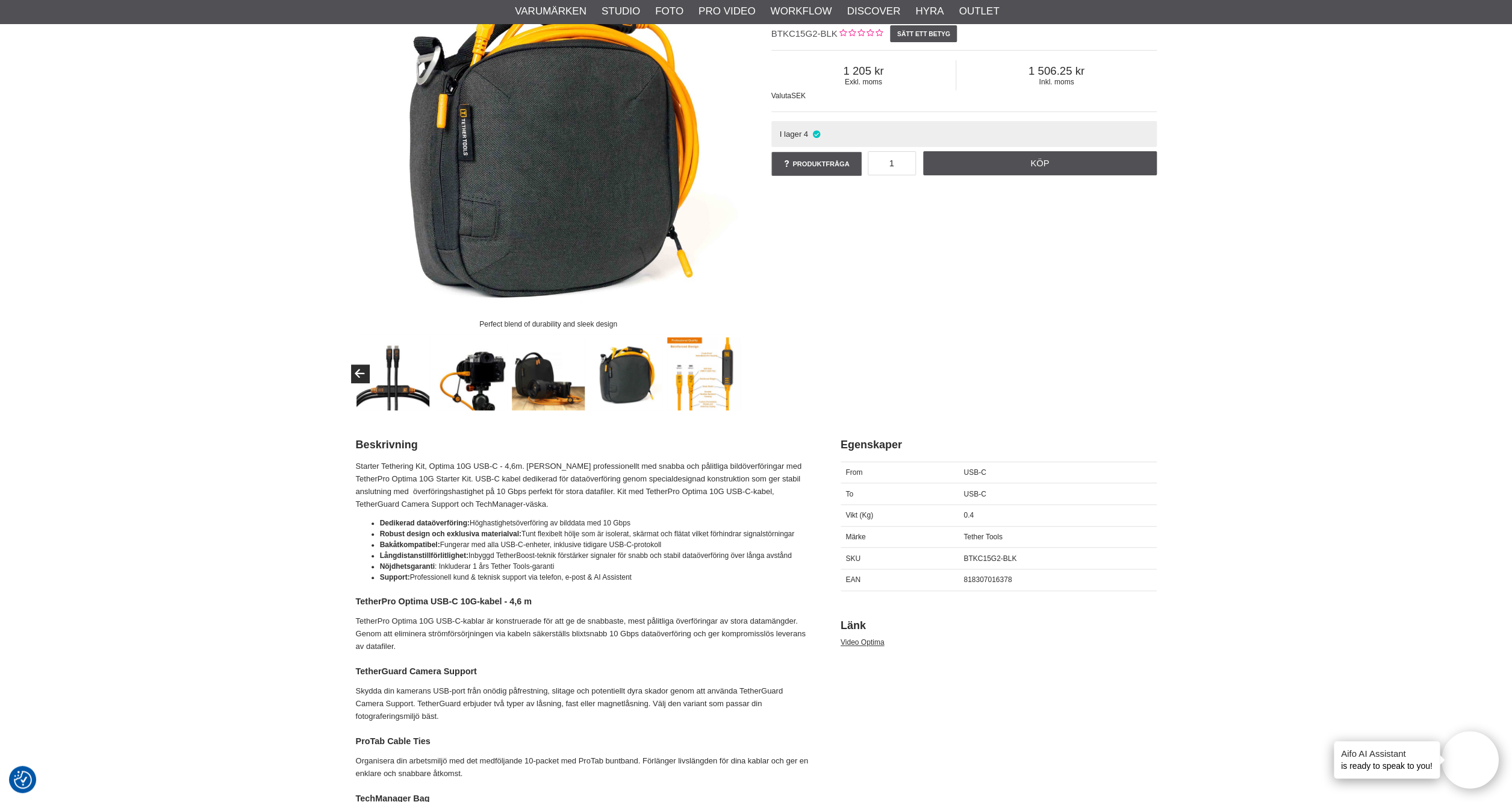
click at [553, 407] on img at bounding box center [549, 374] width 73 height 73
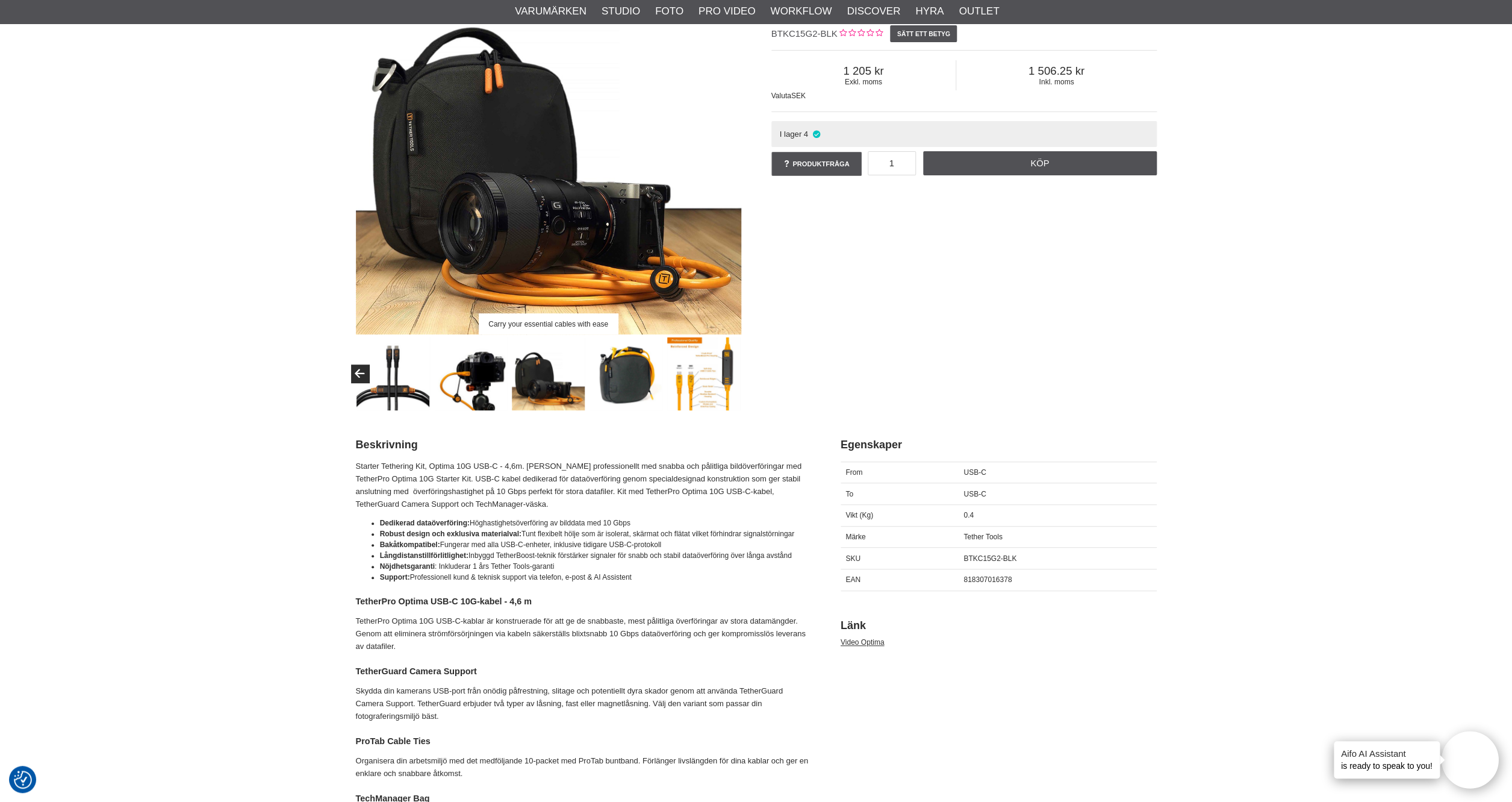
click at [457, 379] on img at bounding box center [471, 374] width 73 height 73
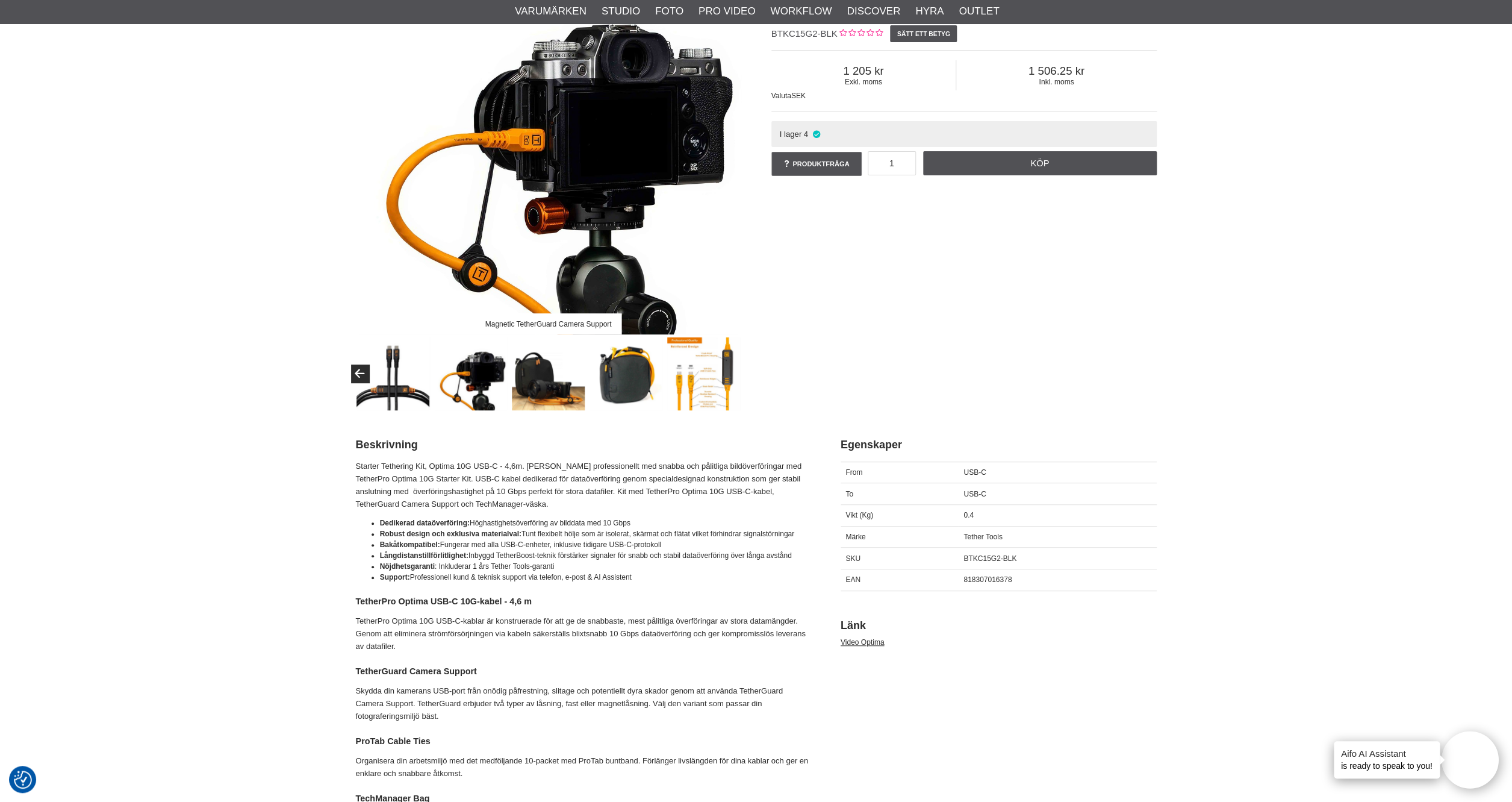
scroll to position [156, 0]
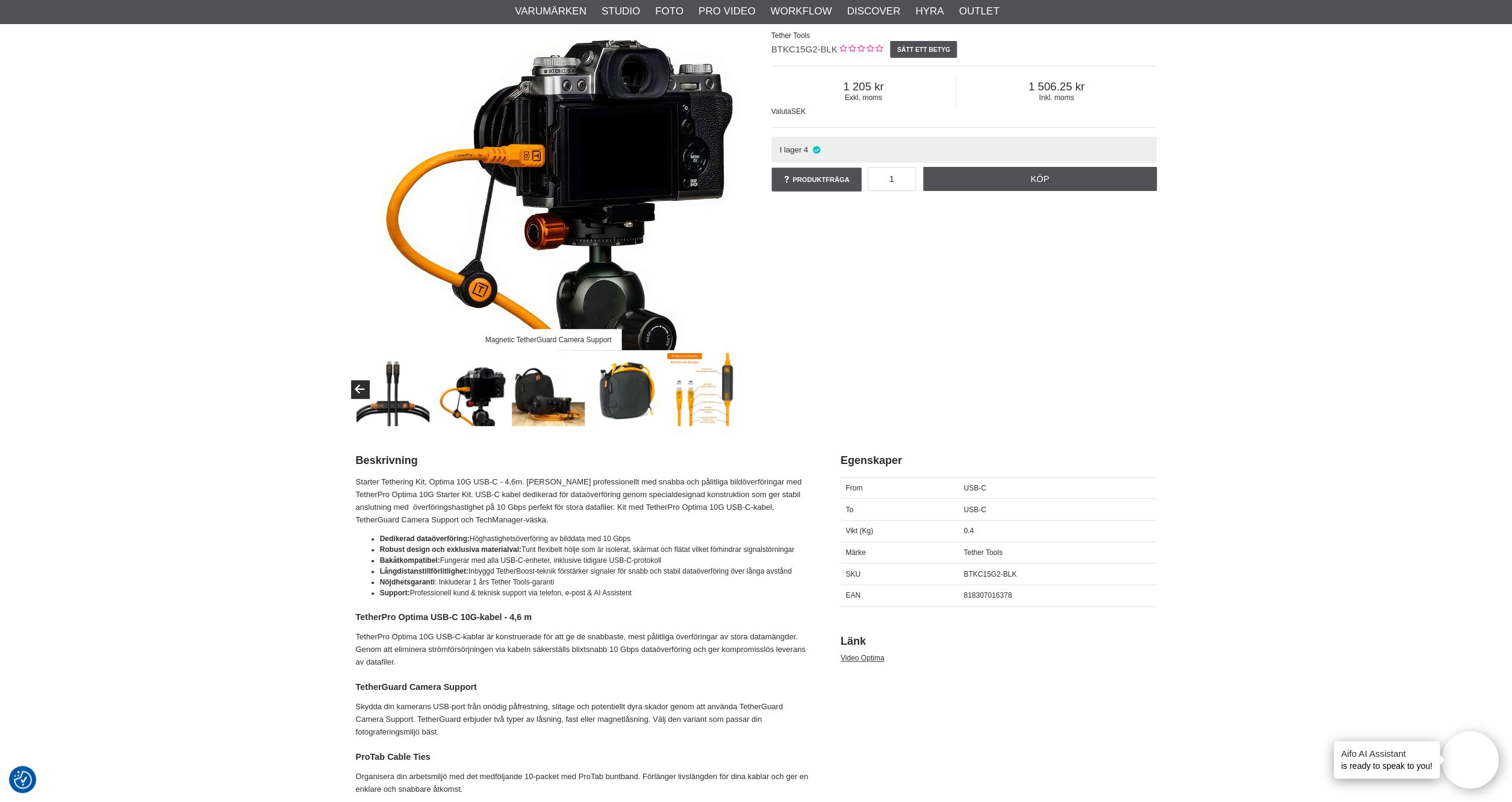
click at [388, 405] on img at bounding box center [393, 389] width 73 height 73
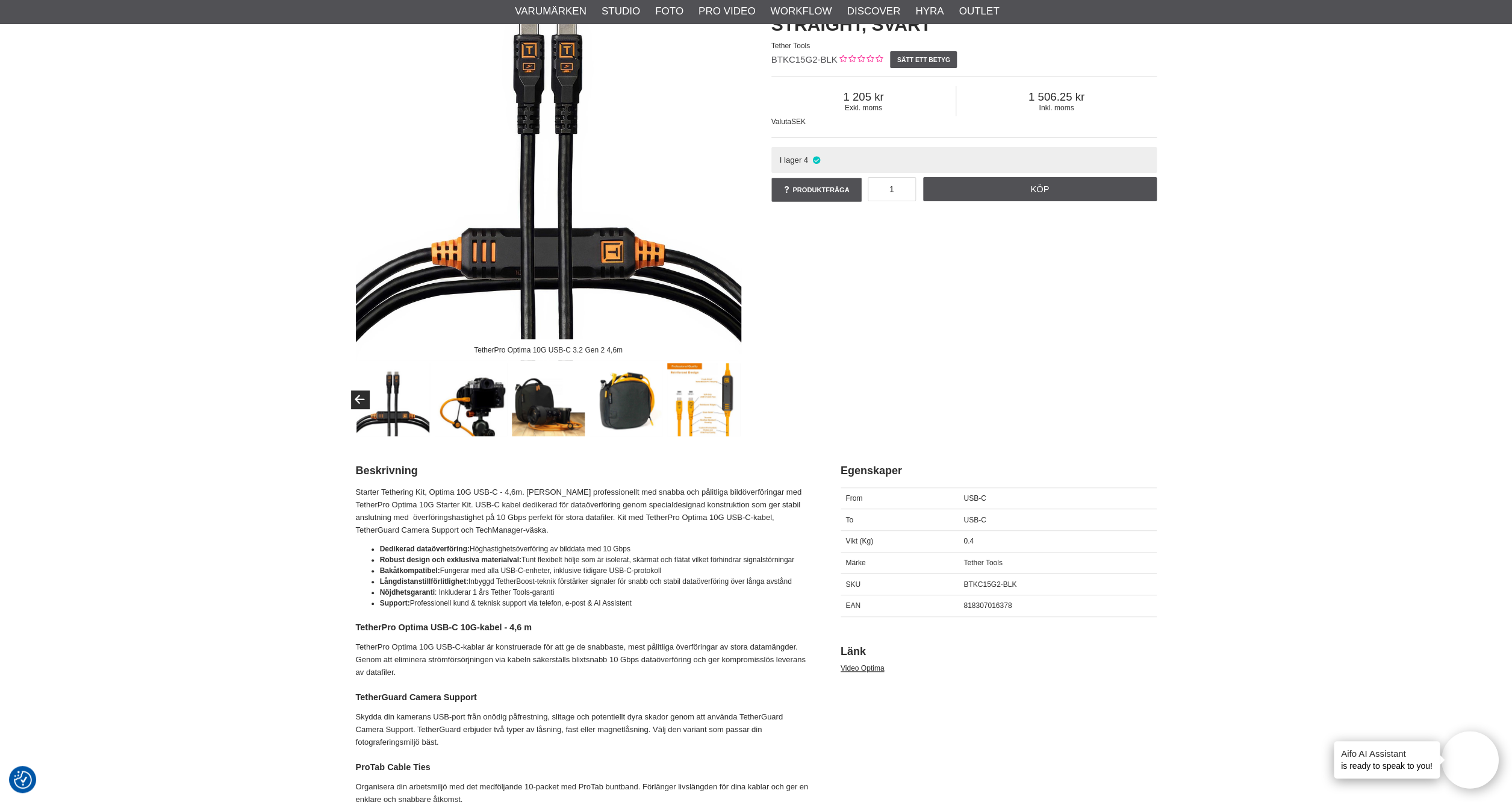
scroll to position [108, 0]
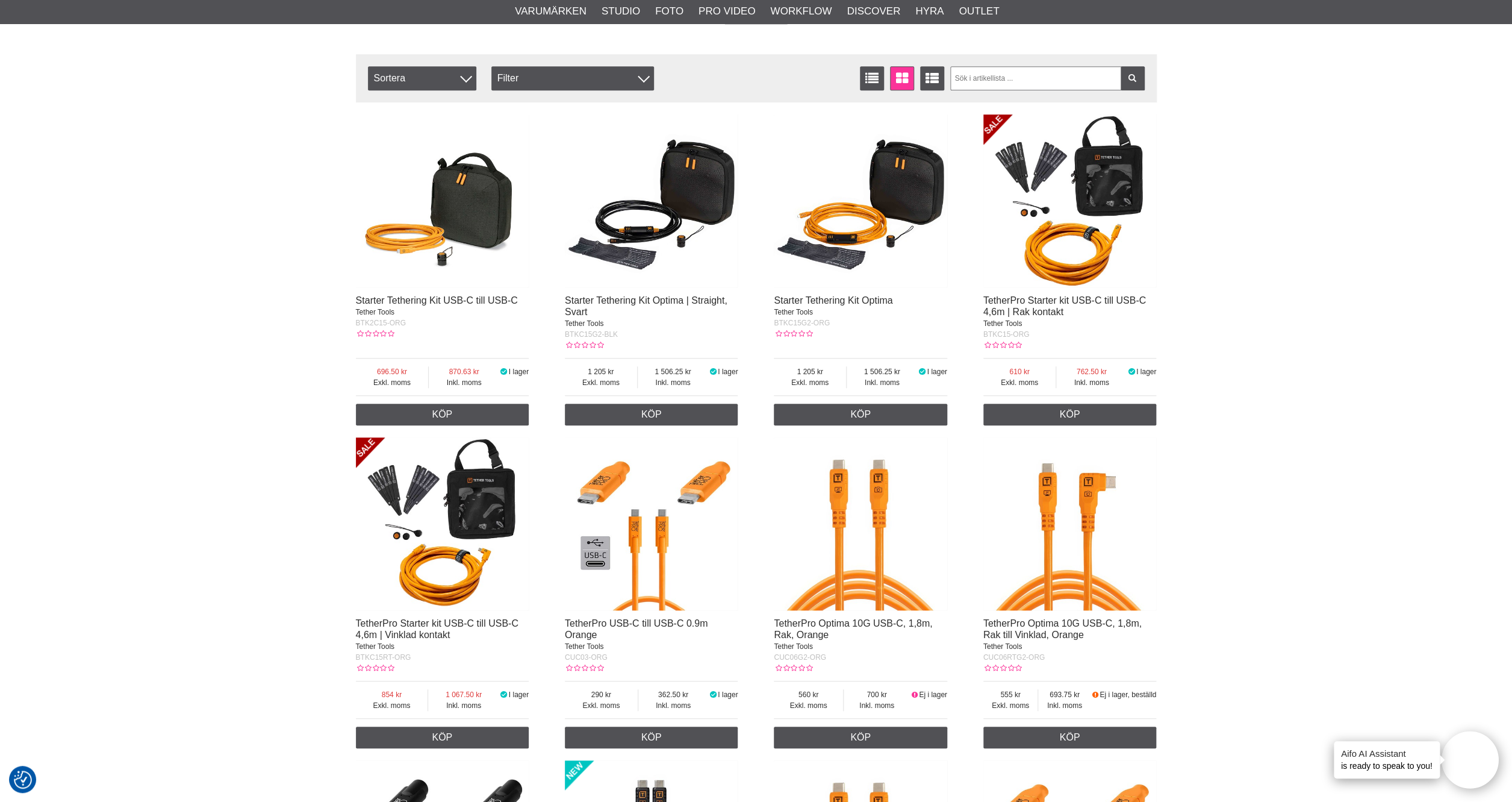
scroll to position [377, 0]
click at [444, 594] on img at bounding box center [442, 523] width 173 height 173
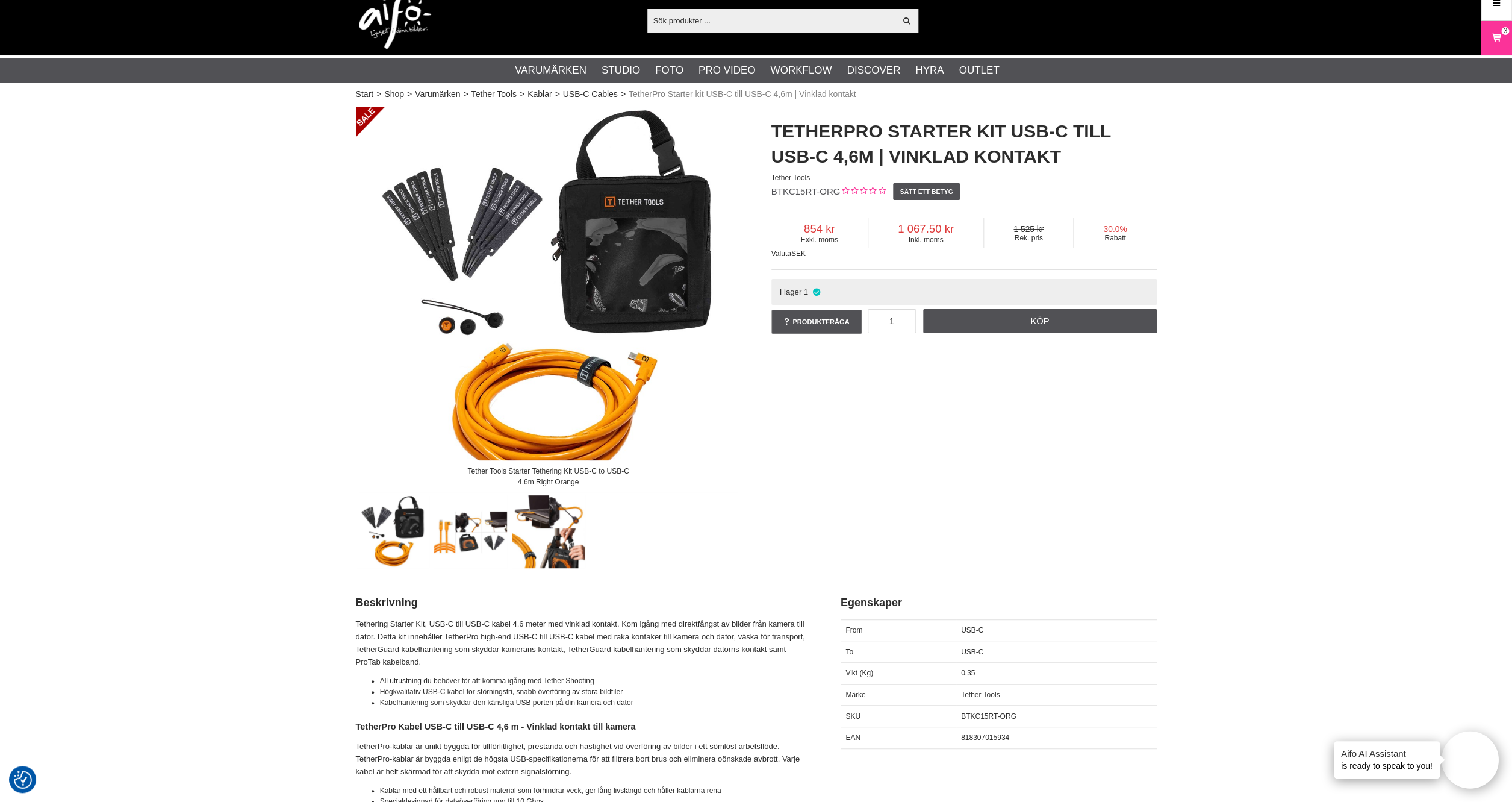
scroll to position [15, 0]
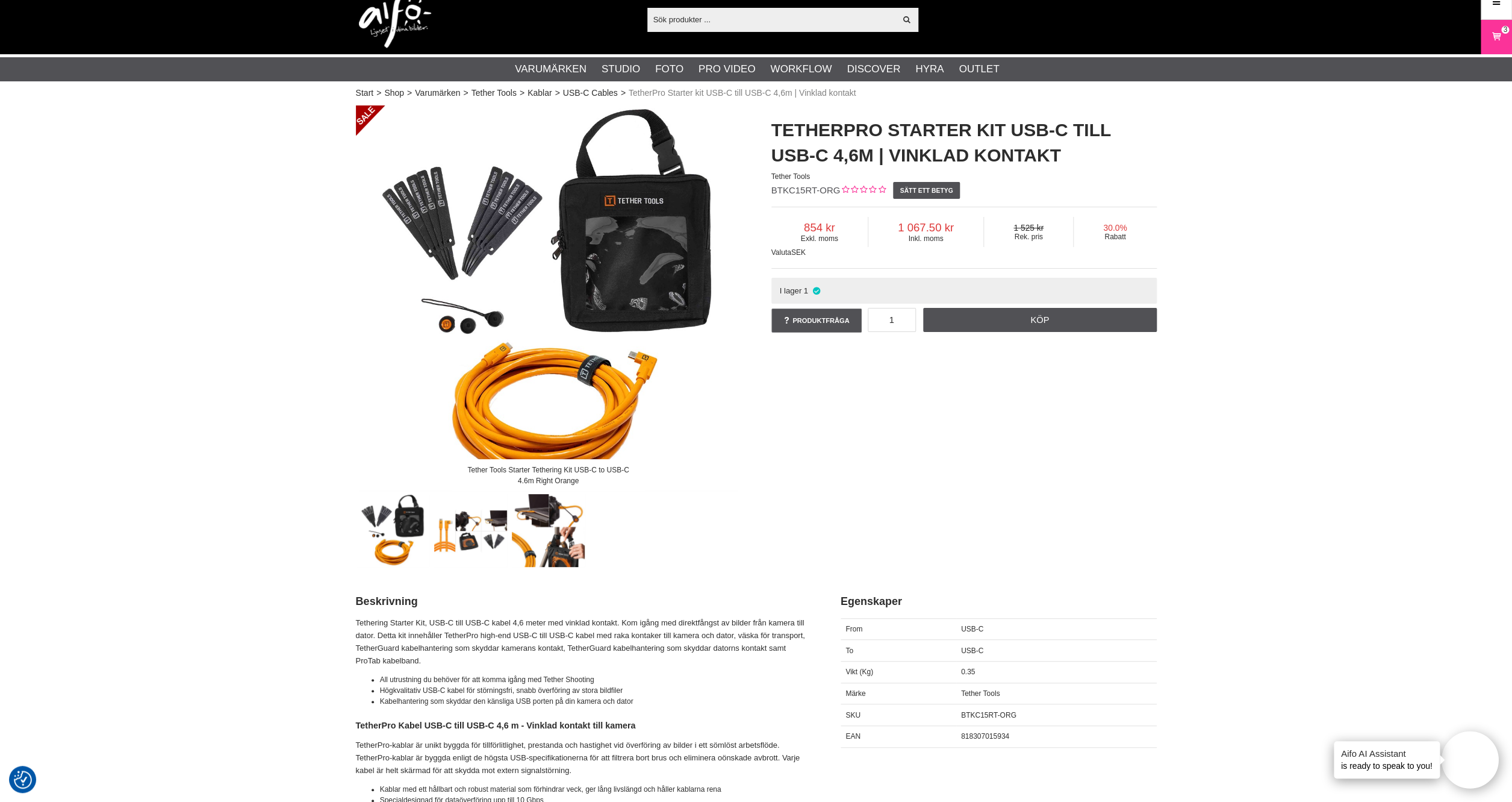
click at [415, 524] on img at bounding box center [393, 531] width 73 height 73
click at [458, 535] on img at bounding box center [471, 531] width 73 height 73
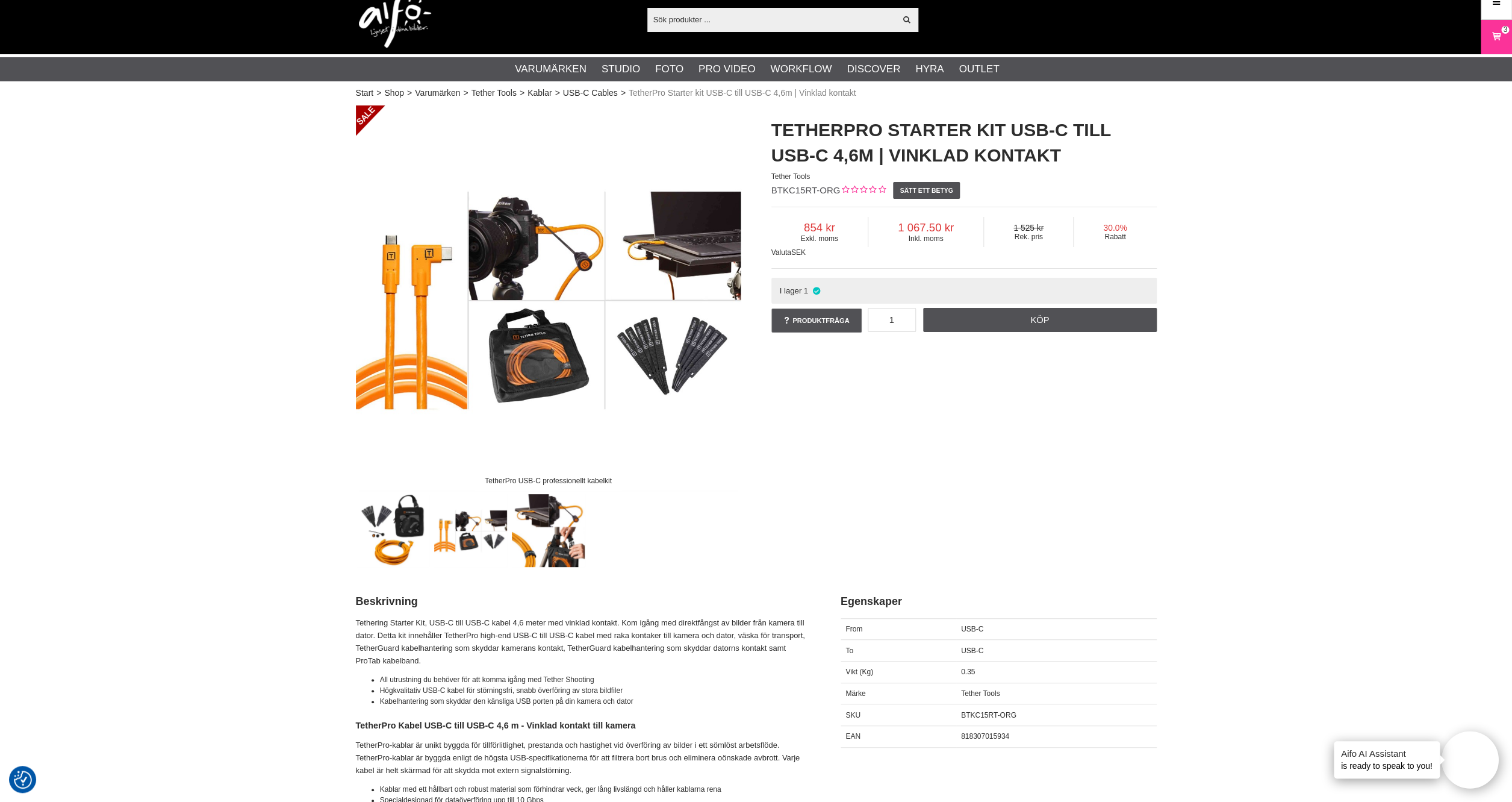
click at [562, 539] on img at bounding box center [549, 531] width 73 height 73
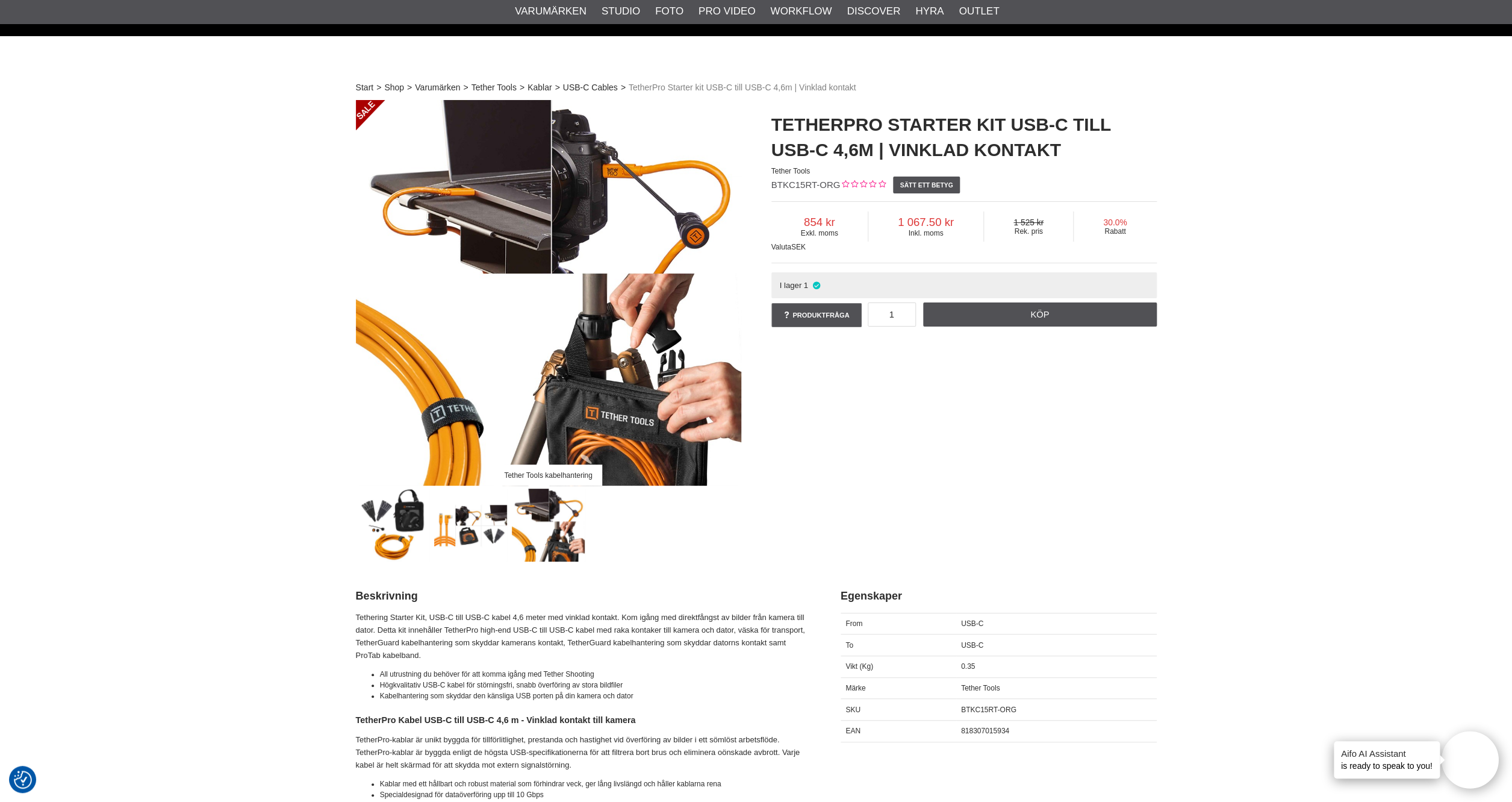
scroll to position [0, 0]
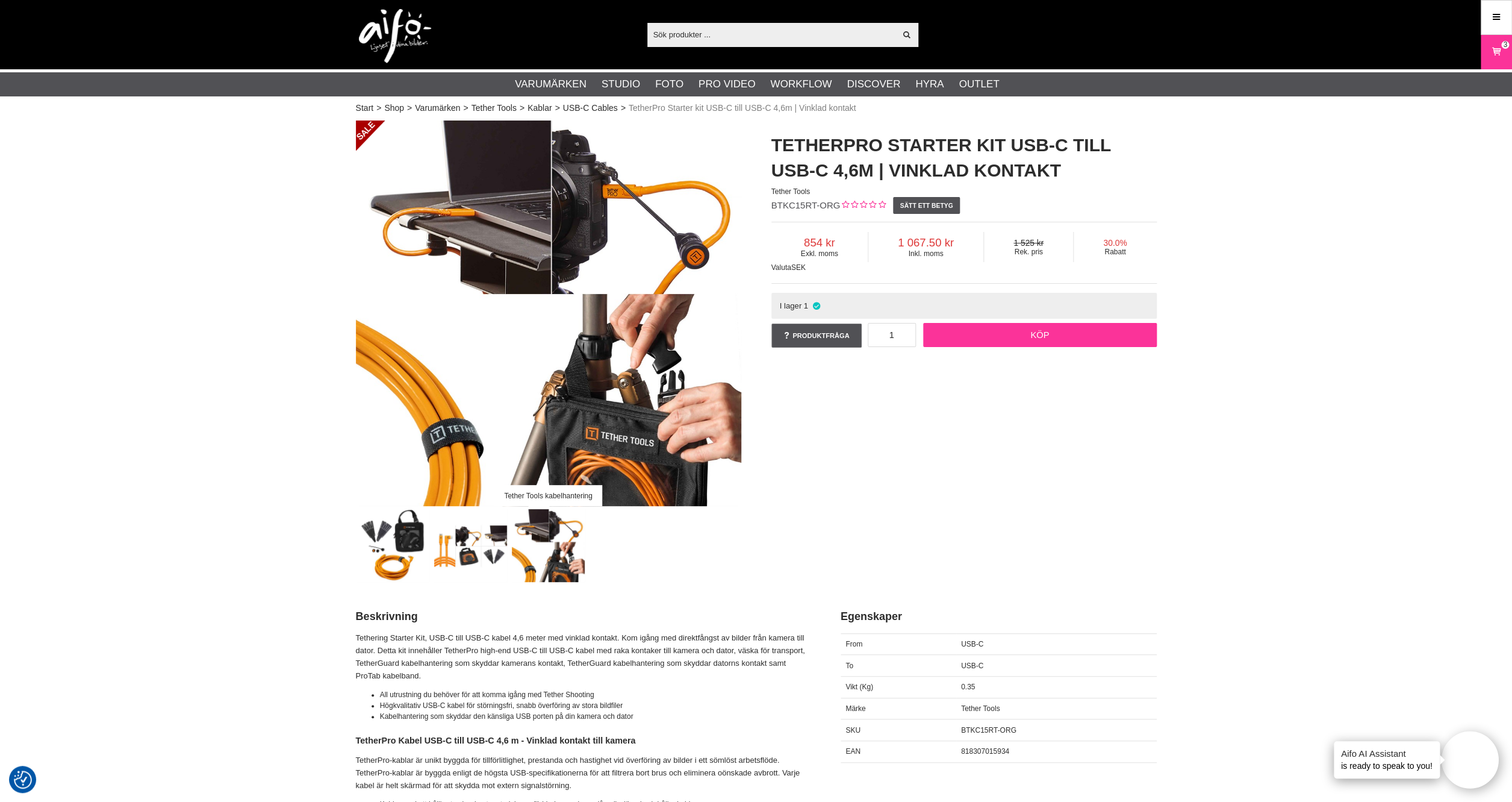
click at [966, 334] on link "Köp" at bounding box center [1040, 335] width 234 height 24
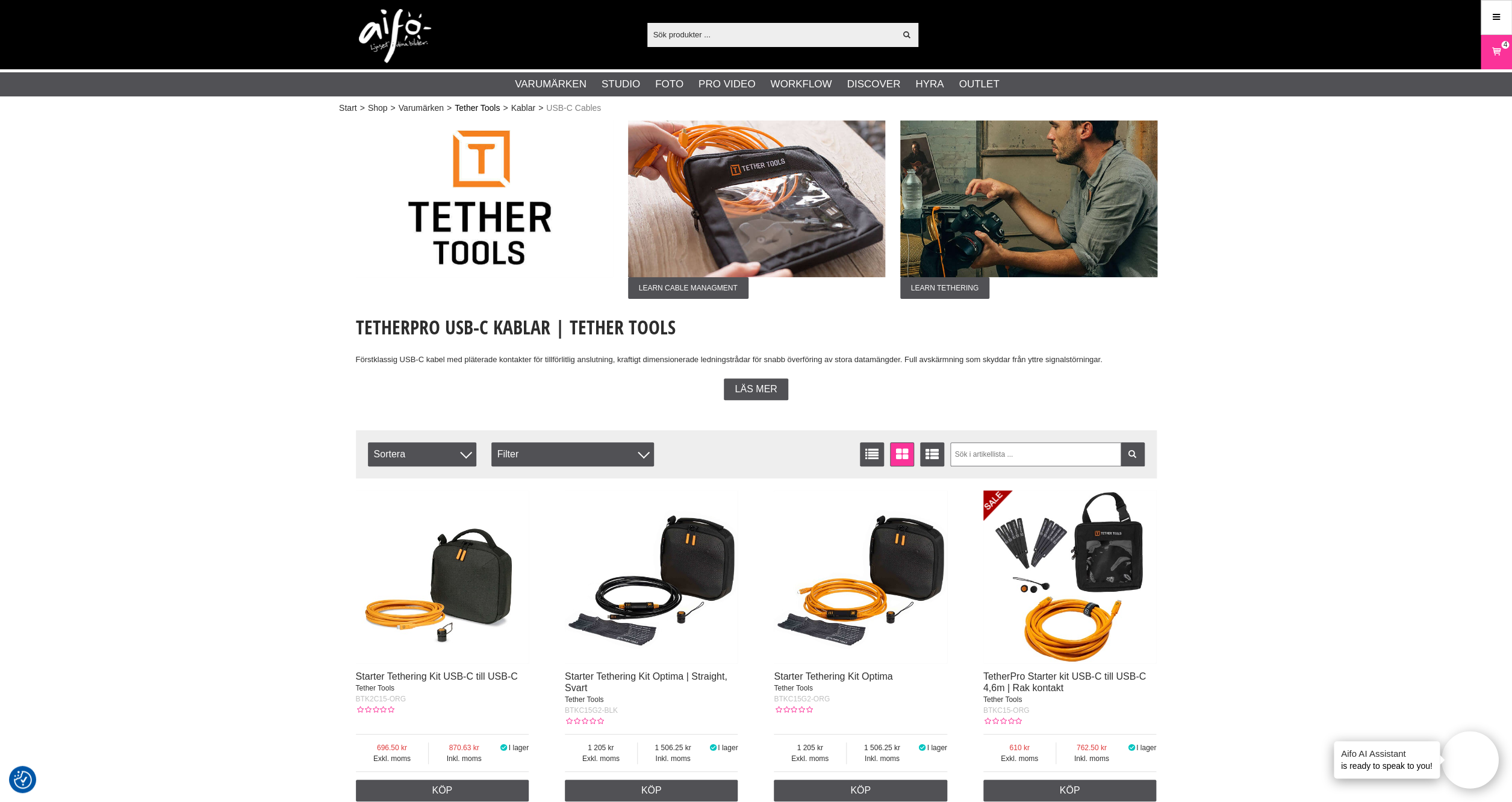
click at [489, 106] on link "Tether Tools" at bounding box center [477, 108] width 45 height 13
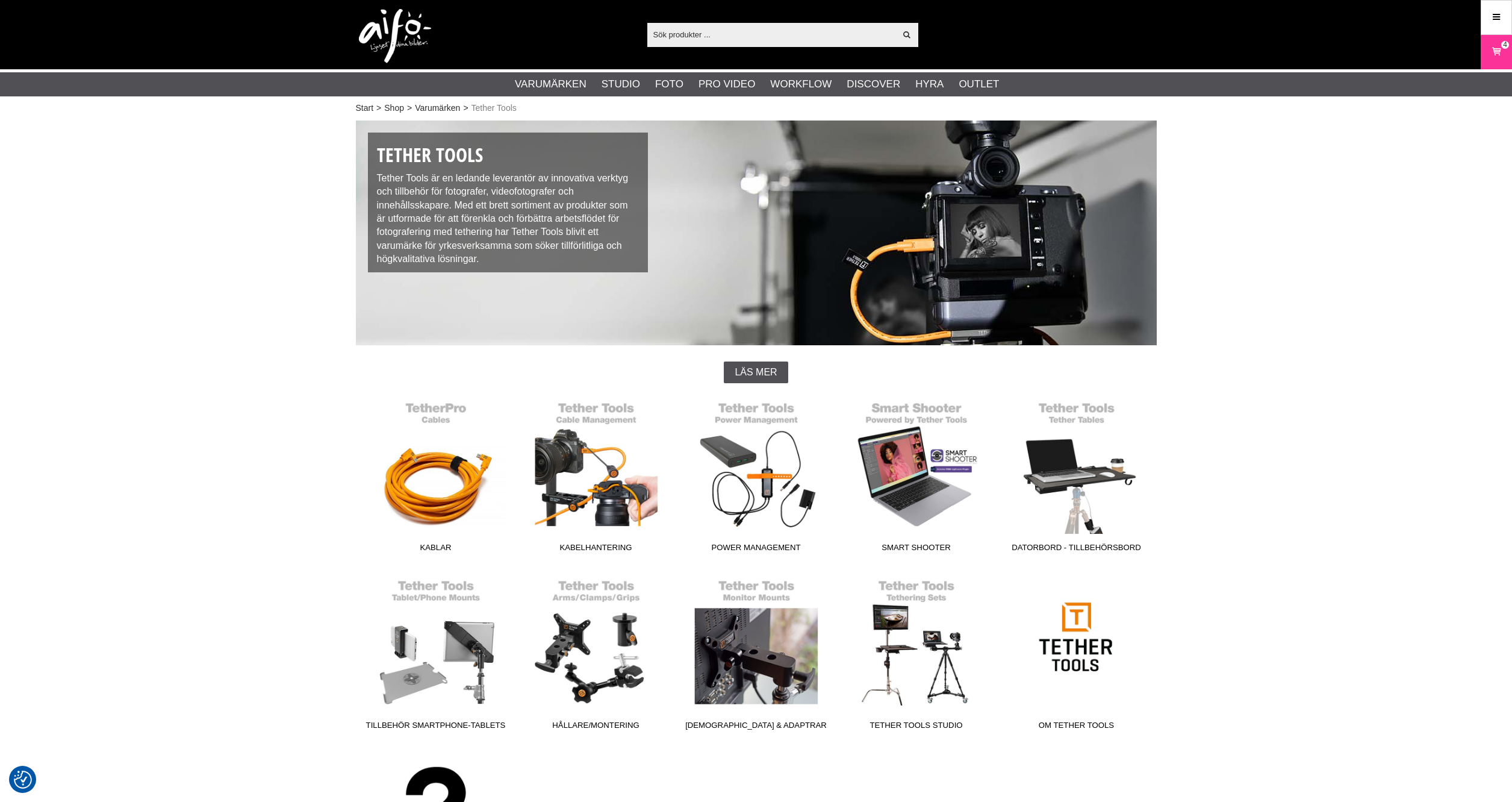
checkbox input "true"
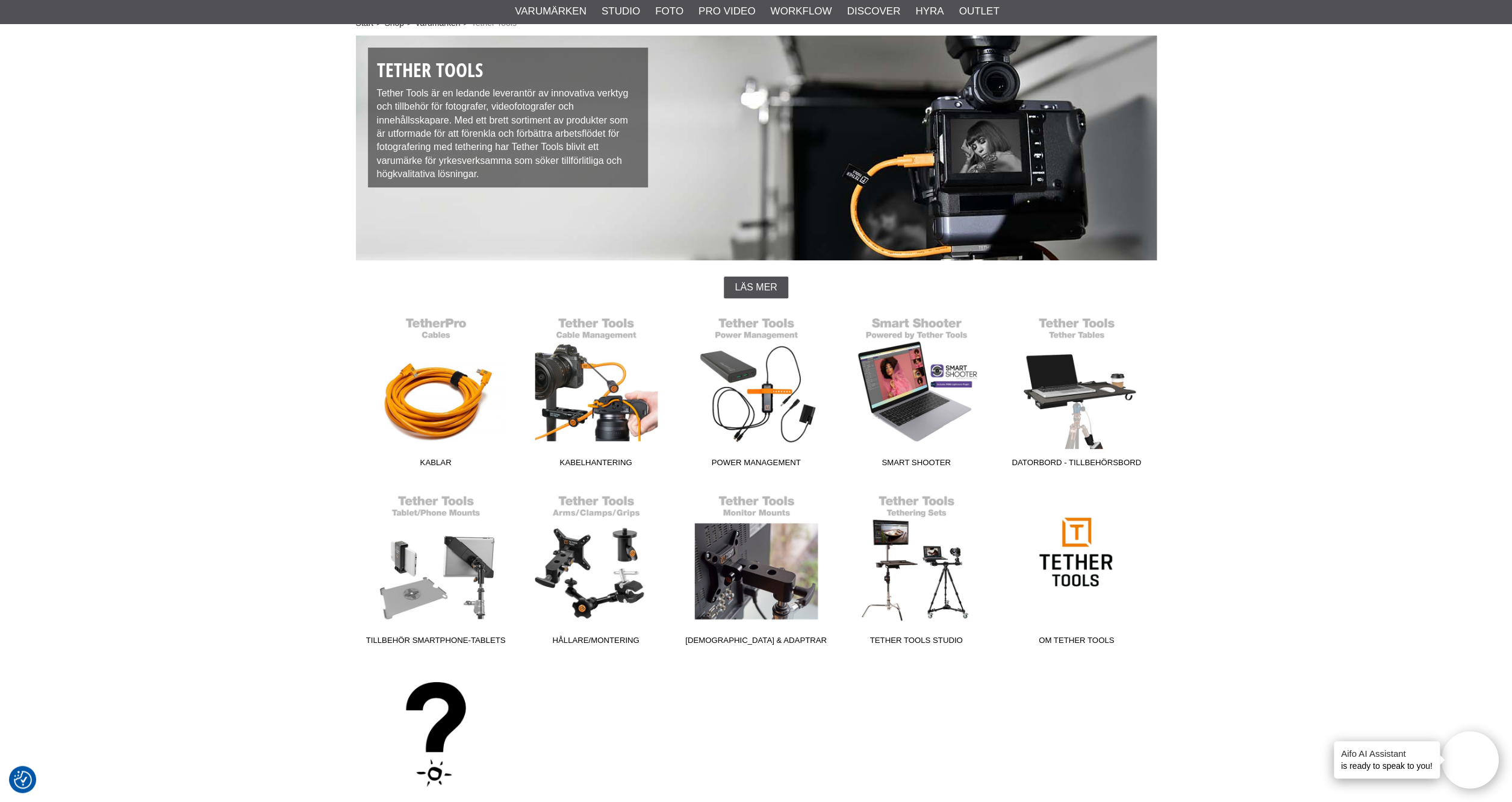
scroll to position [88, 0]
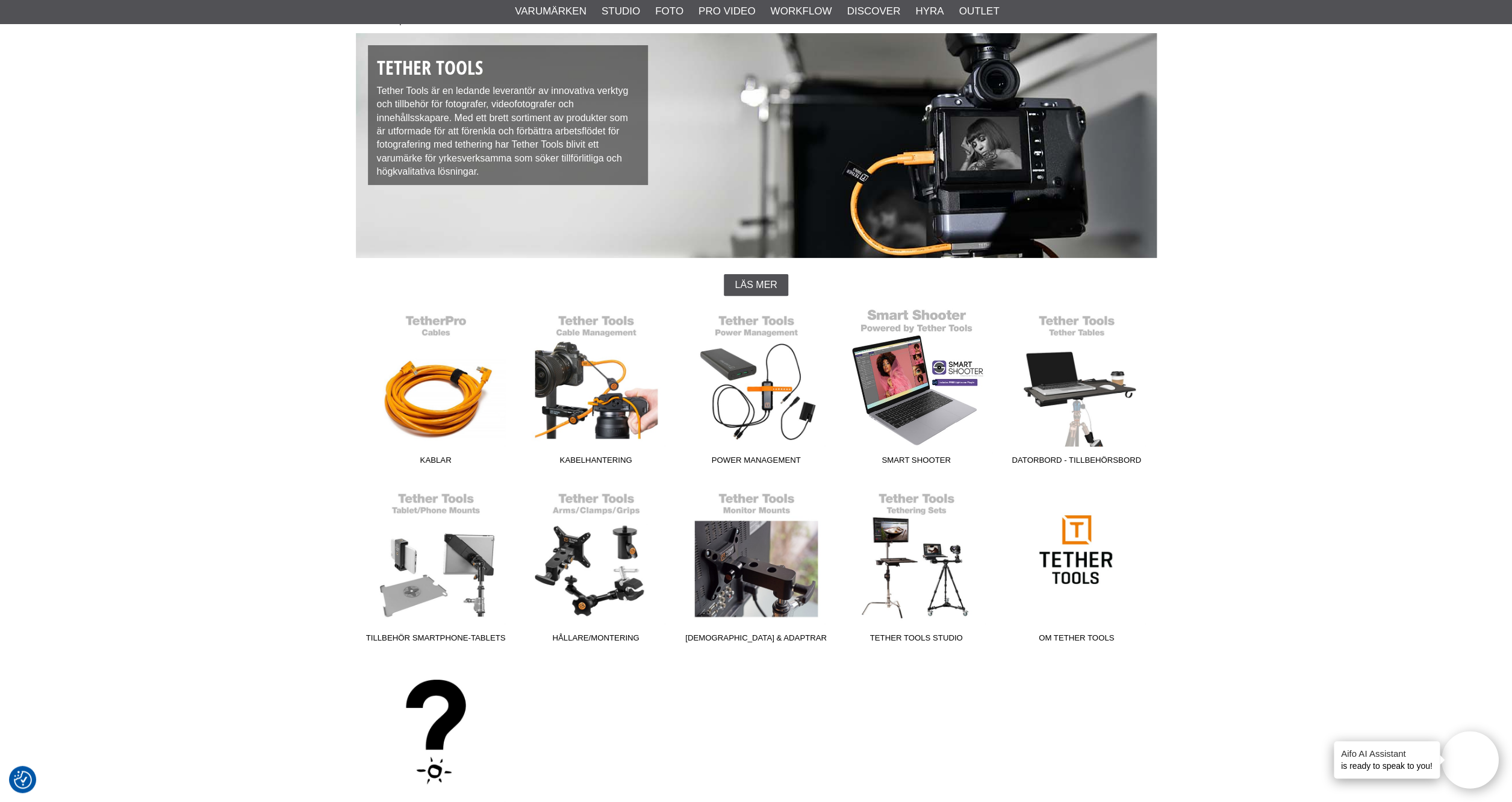
click at [909, 395] on link "Smart Shooter" at bounding box center [916, 388] width 161 height 163
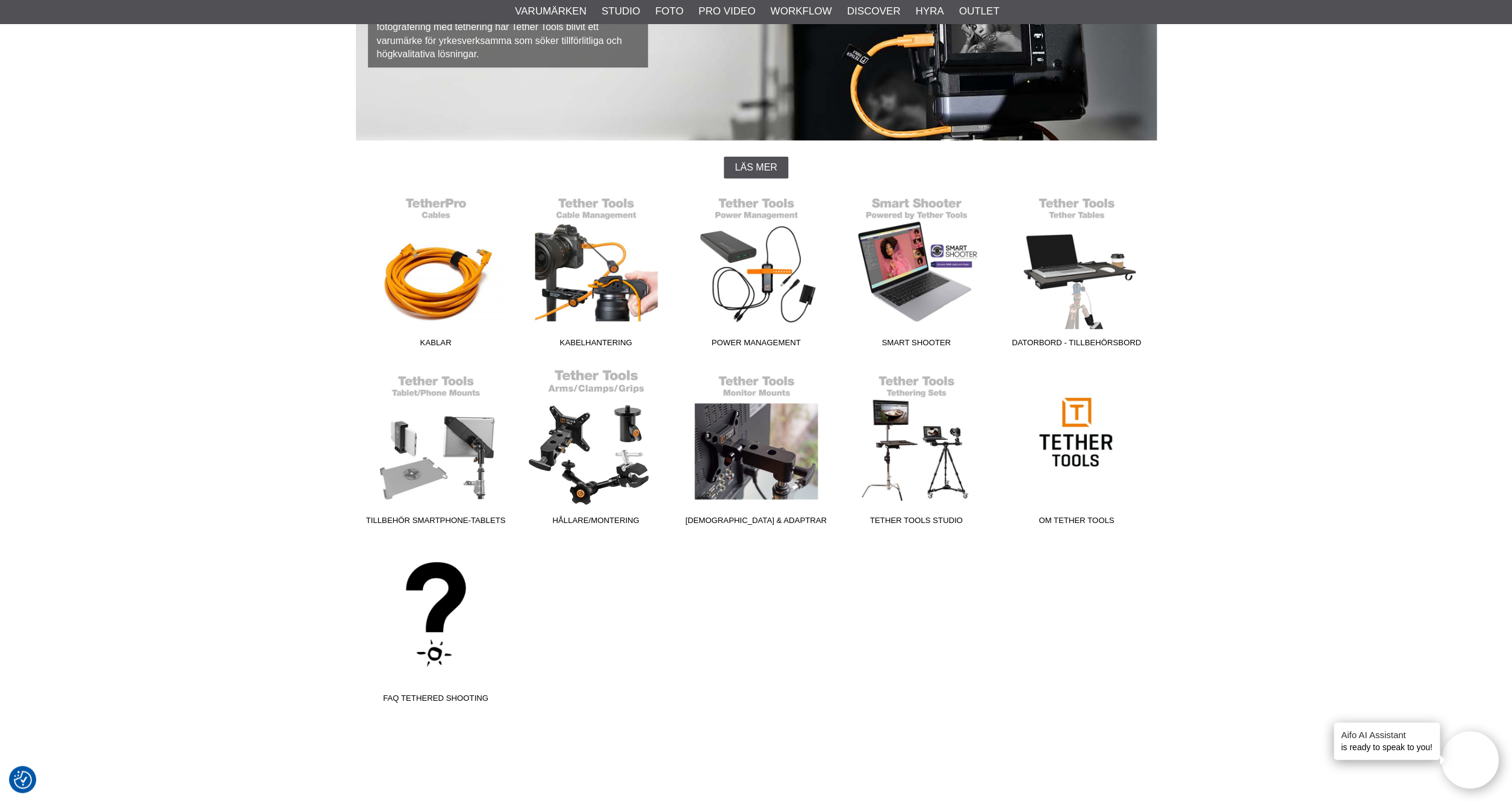
scroll to position [208, 0]
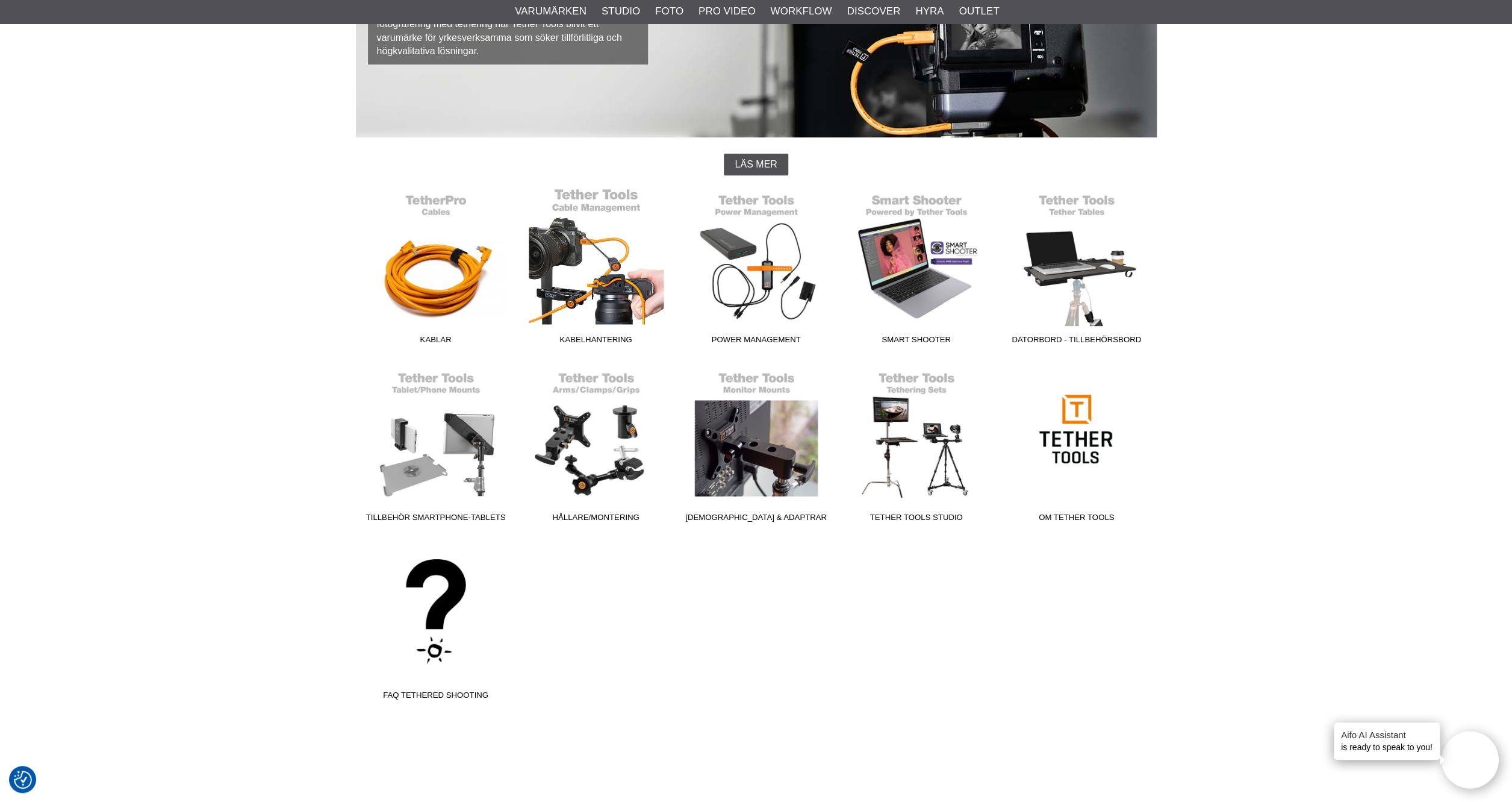
click at [591, 329] on link "Kabelhantering" at bounding box center [596, 268] width 161 height 163
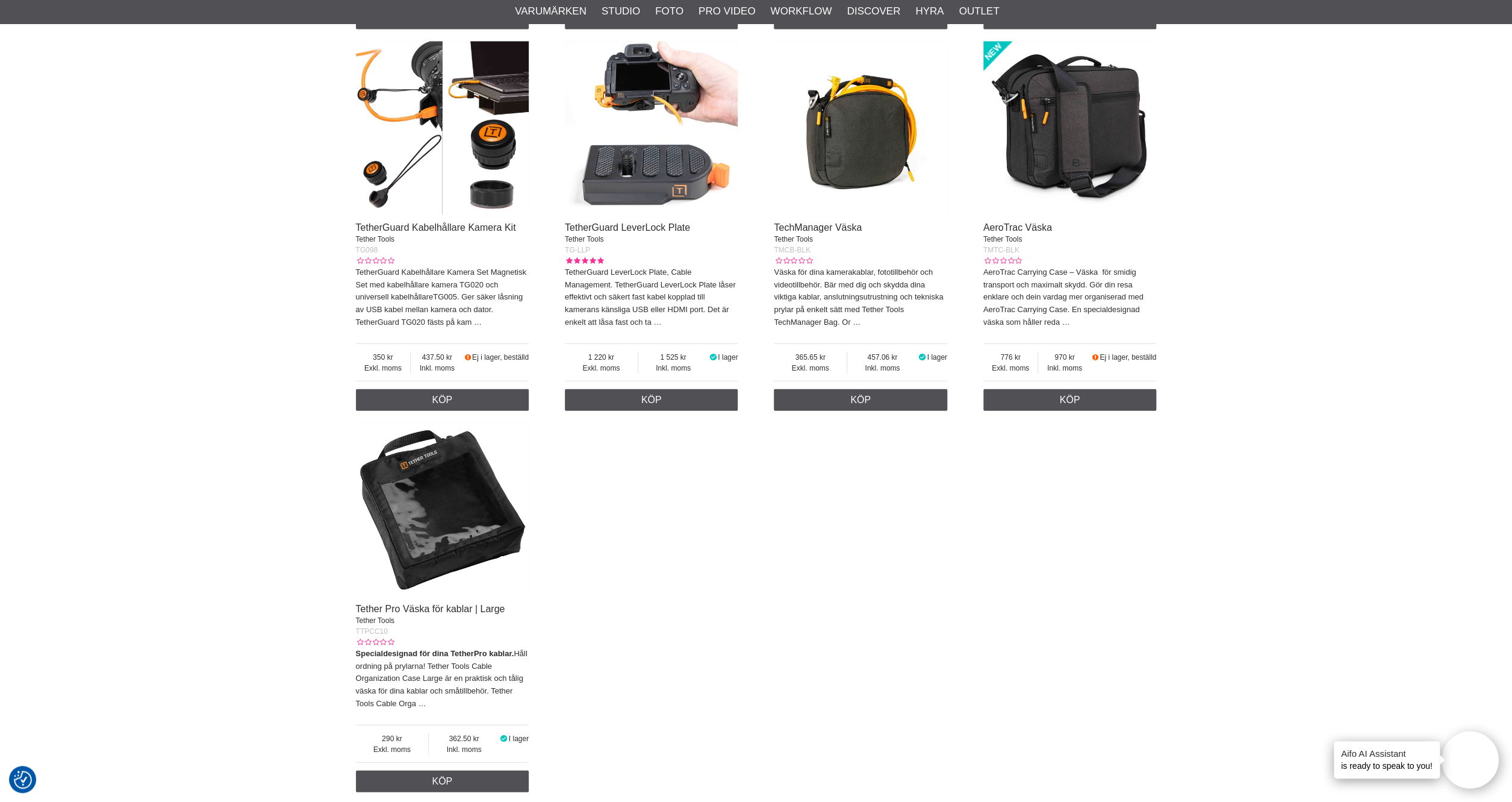
scroll to position [1597, 0]
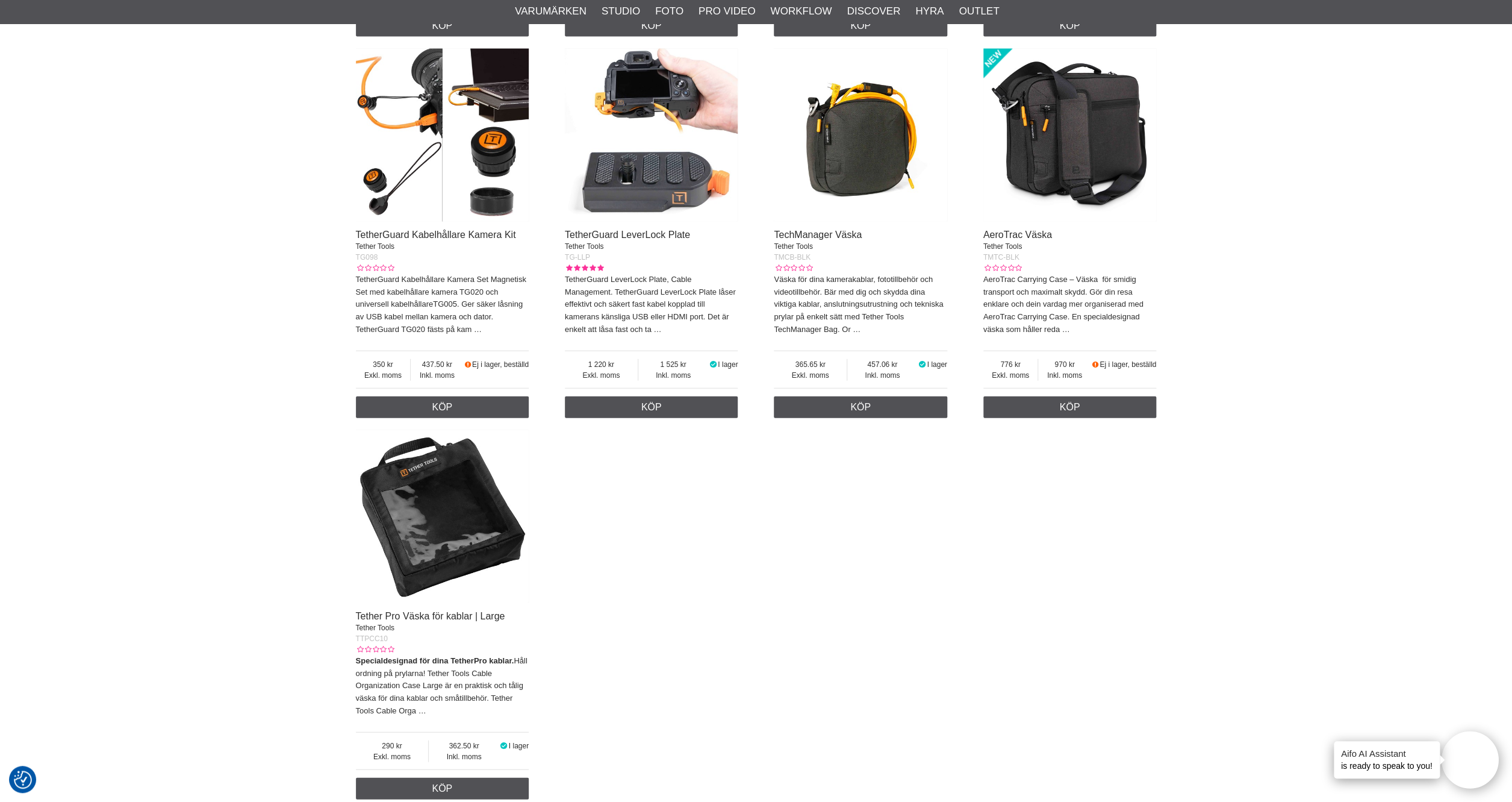
click at [669, 172] on img at bounding box center [652, 136] width 173 height 173
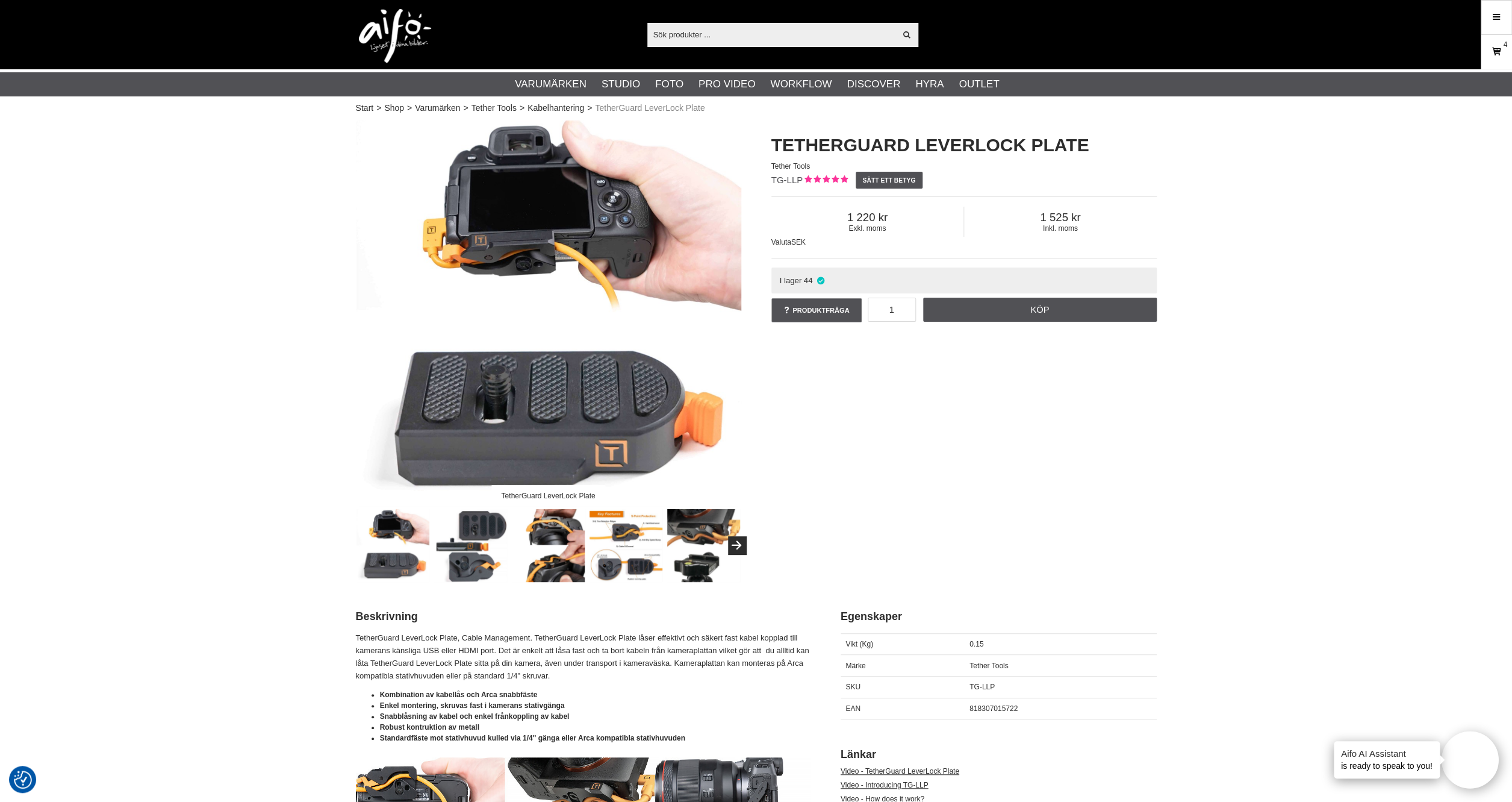
click at [1494, 59] on icon at bounding box center [1497, 52] width 12 height 13
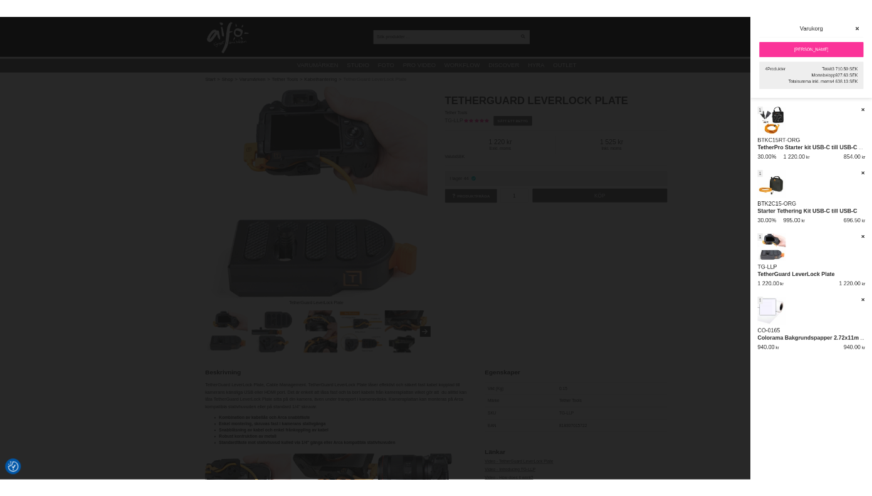
scroll to position [9, 0]
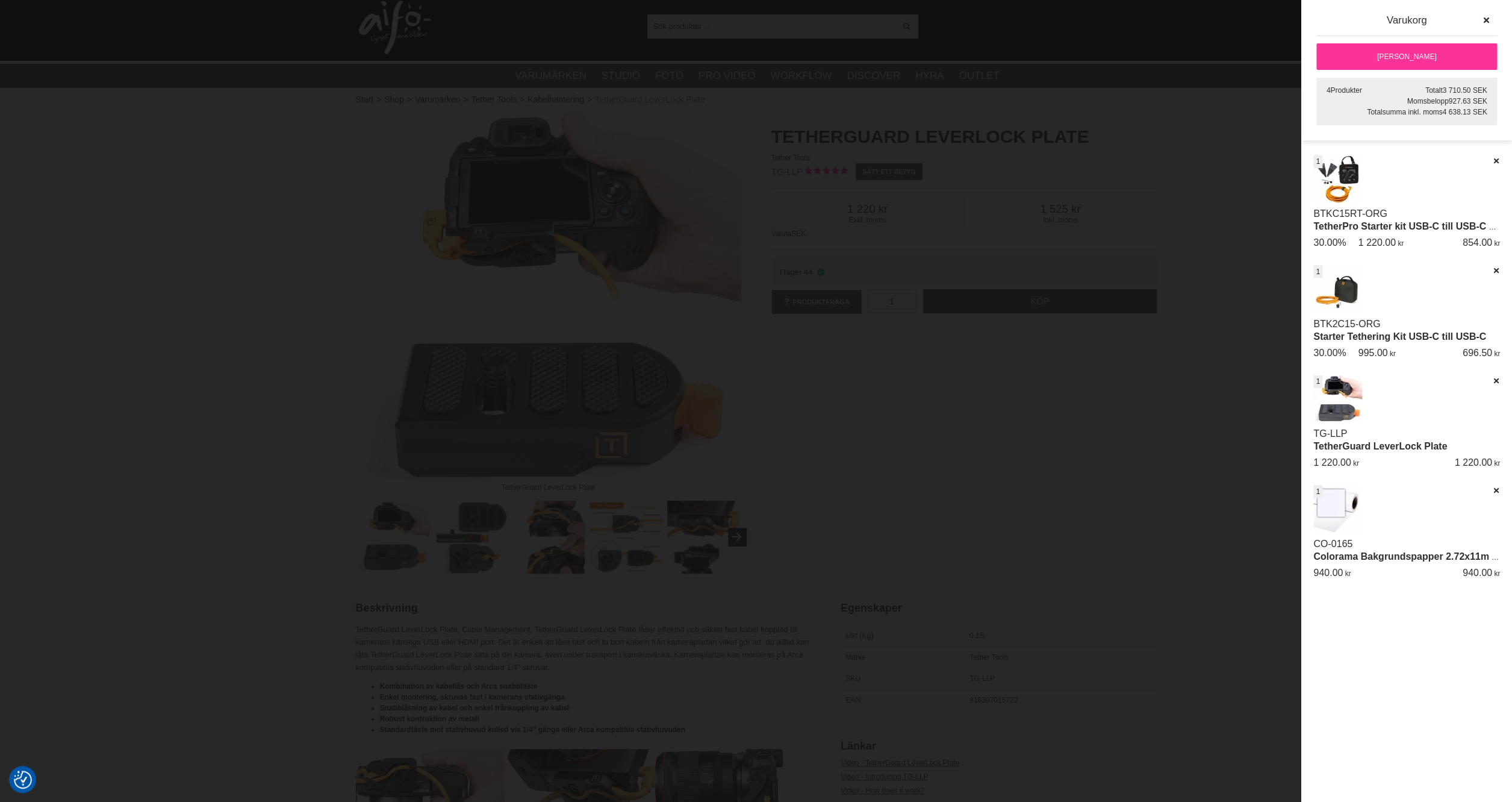
click at [1181, 467] on div at bounding box center [756, 401] width 1512 height 802
